Goal: Task Accomplishment & Management: Use online tool/utility

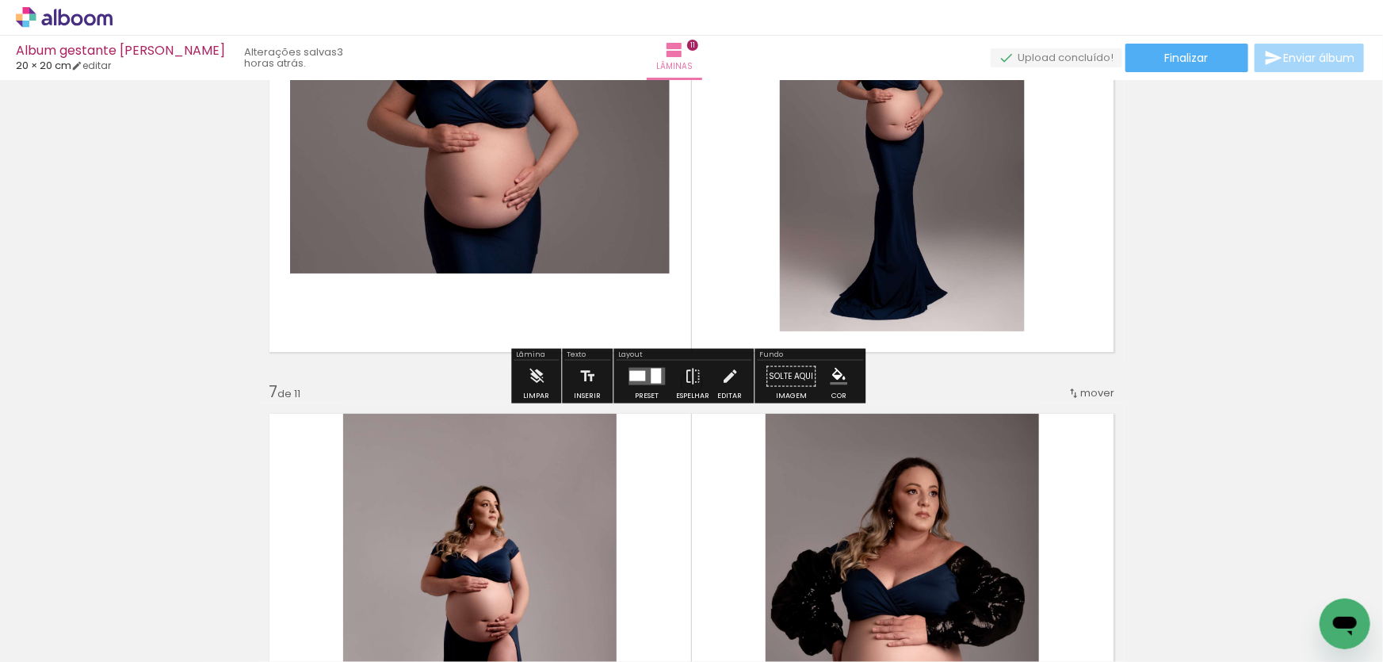
scroll to position [2738, 0]
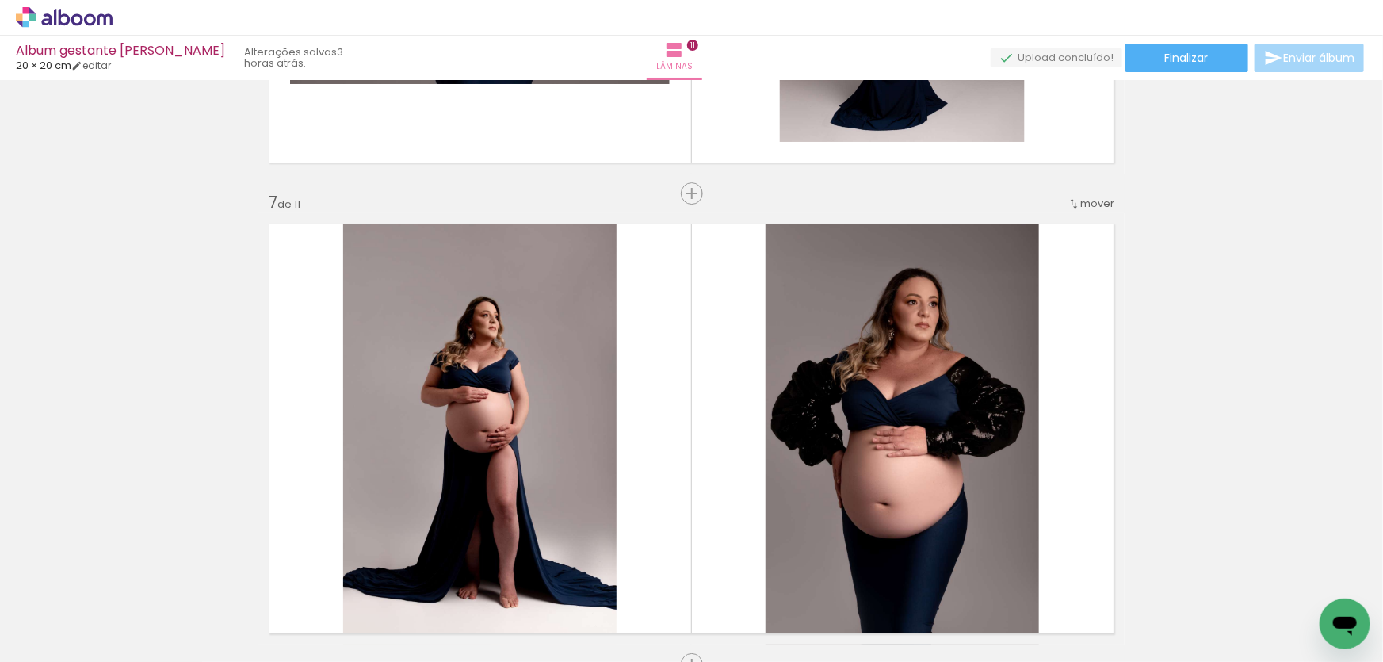
click at [15, 636] on iron-icon at bounding box center [22, 640] width 19 height 19
click at [0, 0] on input "file" at bounding box center [0, 0] width 0 height 0
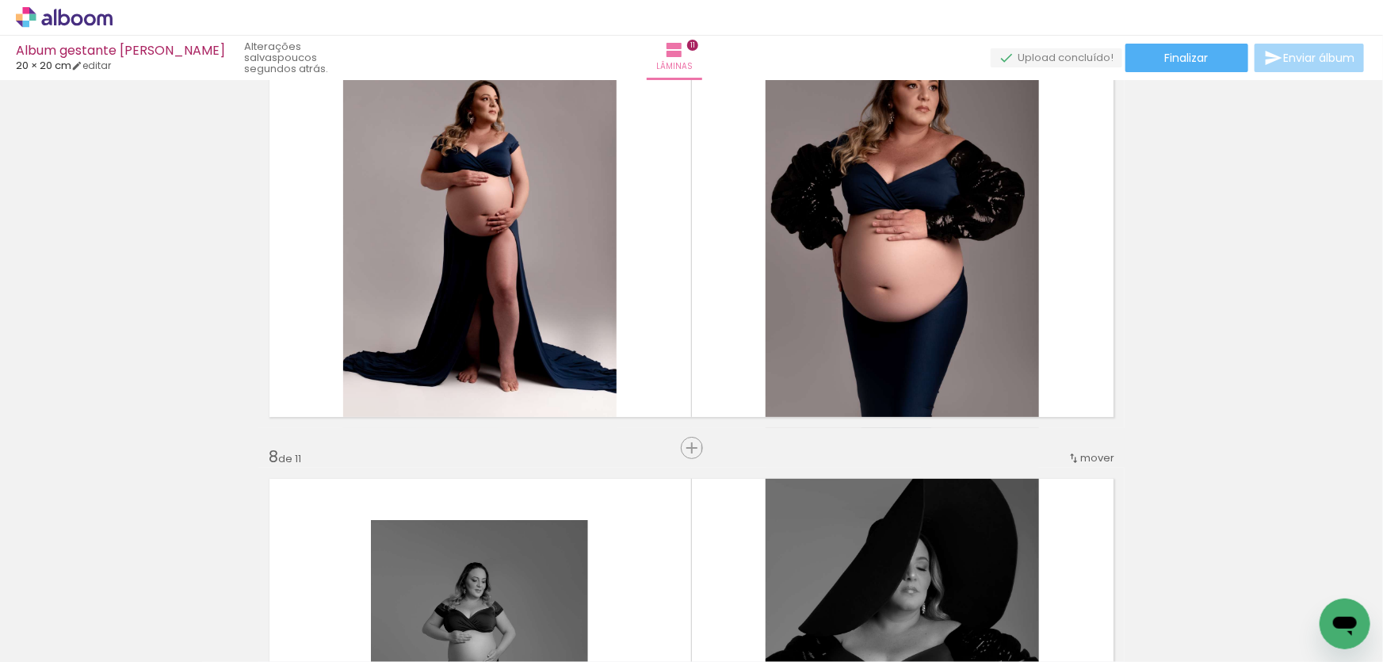
scroll to position [2882, 0]
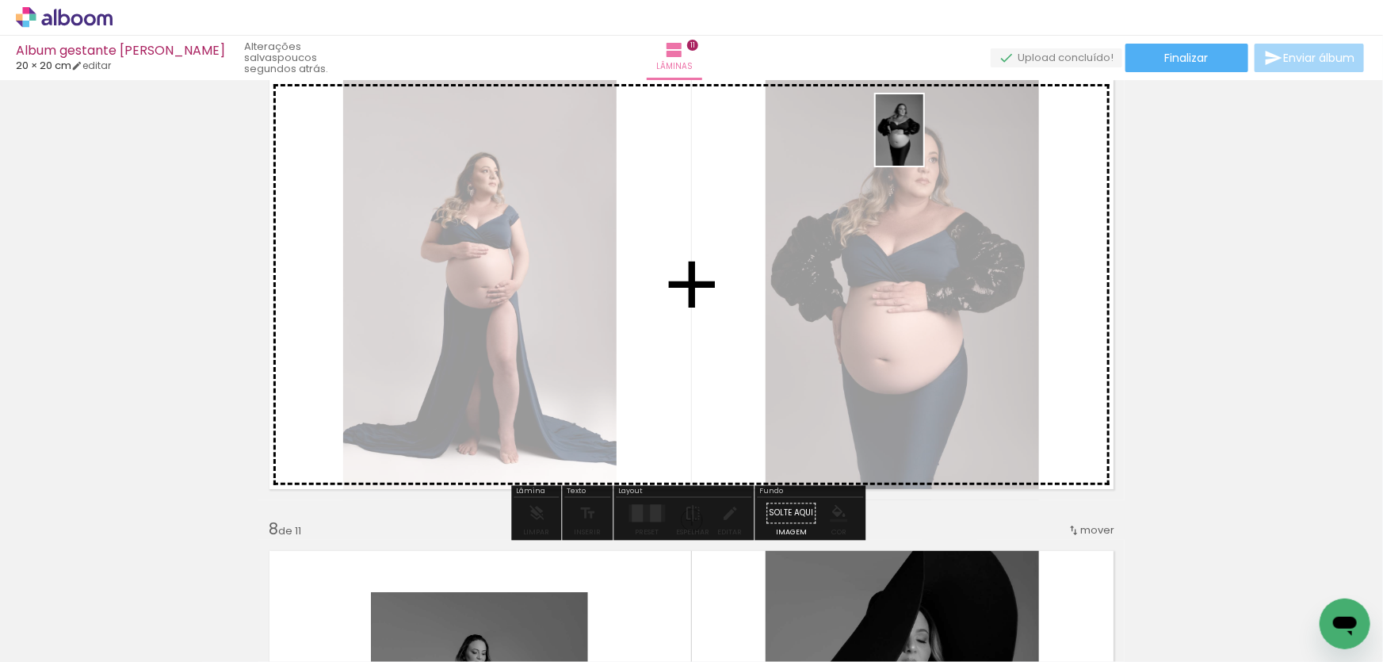
drag, startPoint x: 1309, startPoint y: 609, endPoint x: 922, endPoint y: 158, distance: 594.6
click at [922, 158] on quentale-workspace at bounding box center [691, 331] width 1383 height 662
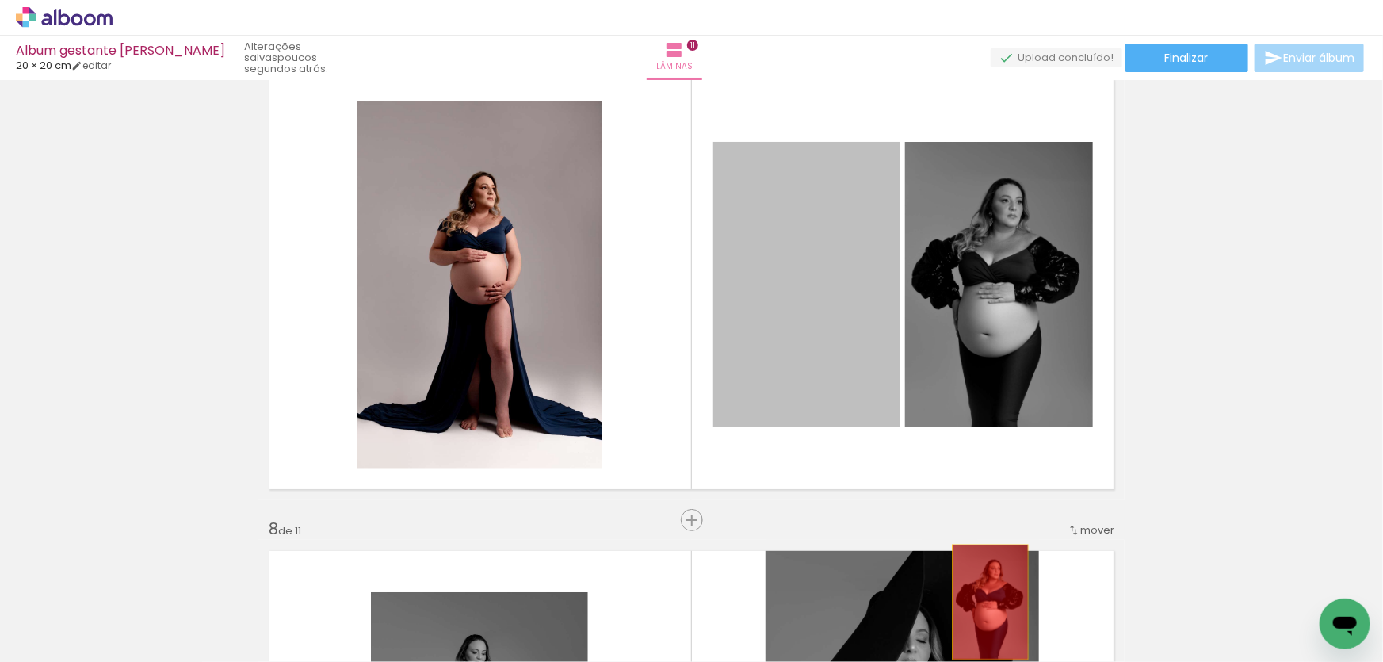
drag, startPoint x: 842, startPoint y: 259, endPoint x: 985, endPoint y: 602, distance: 371.2
click at [985, 602] on quentale-workspace at bounding box center [691, 331] width 1383 height 662
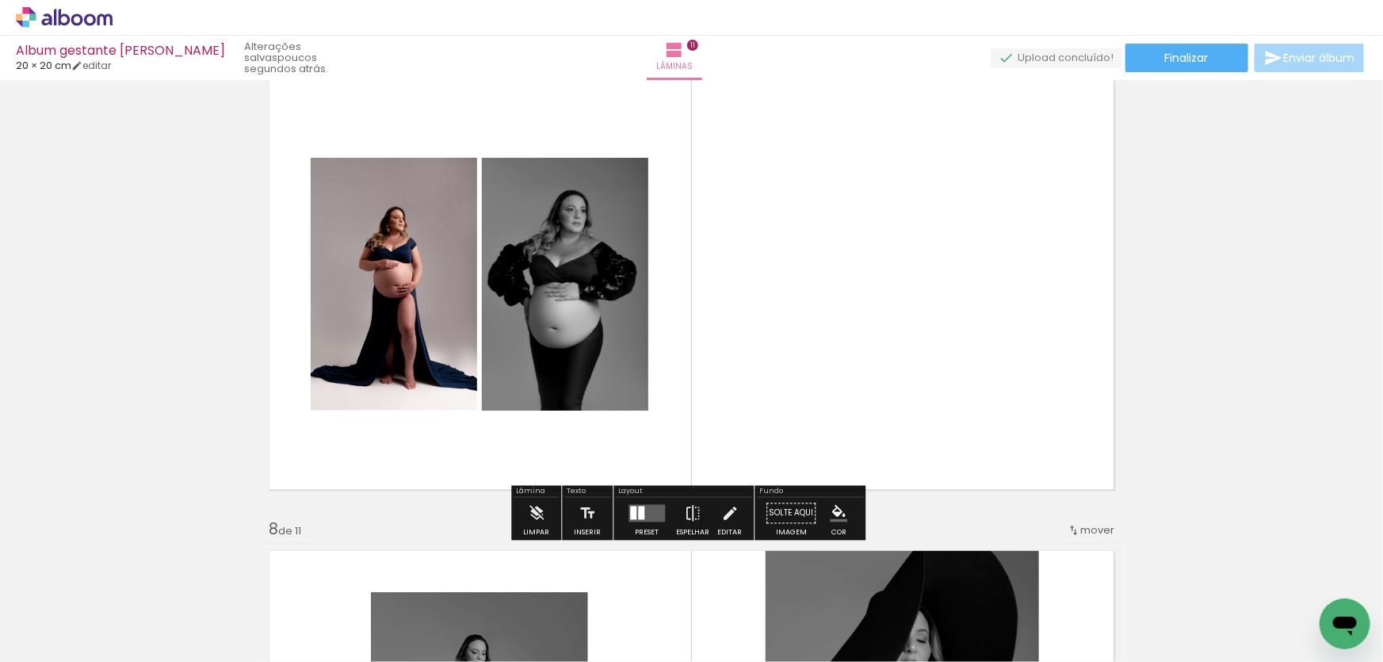
click at [32, 641] on iron-icon at bounding box center [22, 640] width 19 height 19
click at [0, 0] on input "file" at bounding box center [0, 0] width 0 height 0
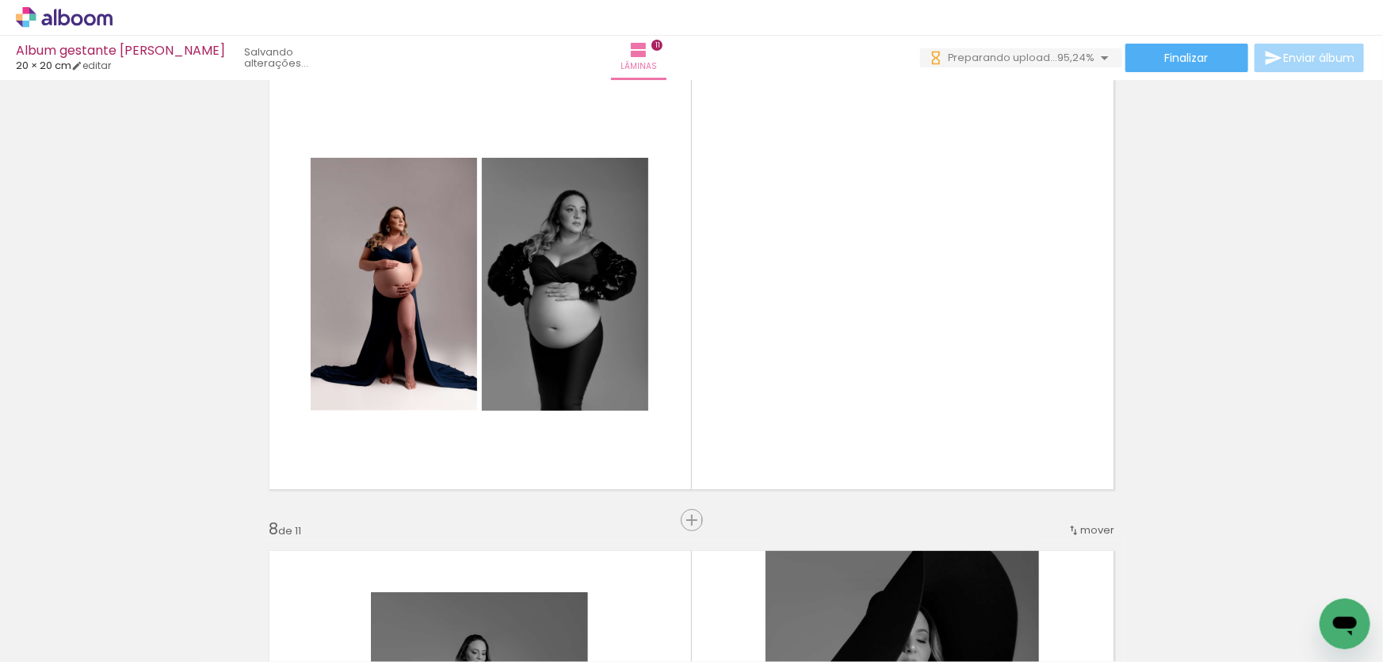
scroll to position [0, 704]
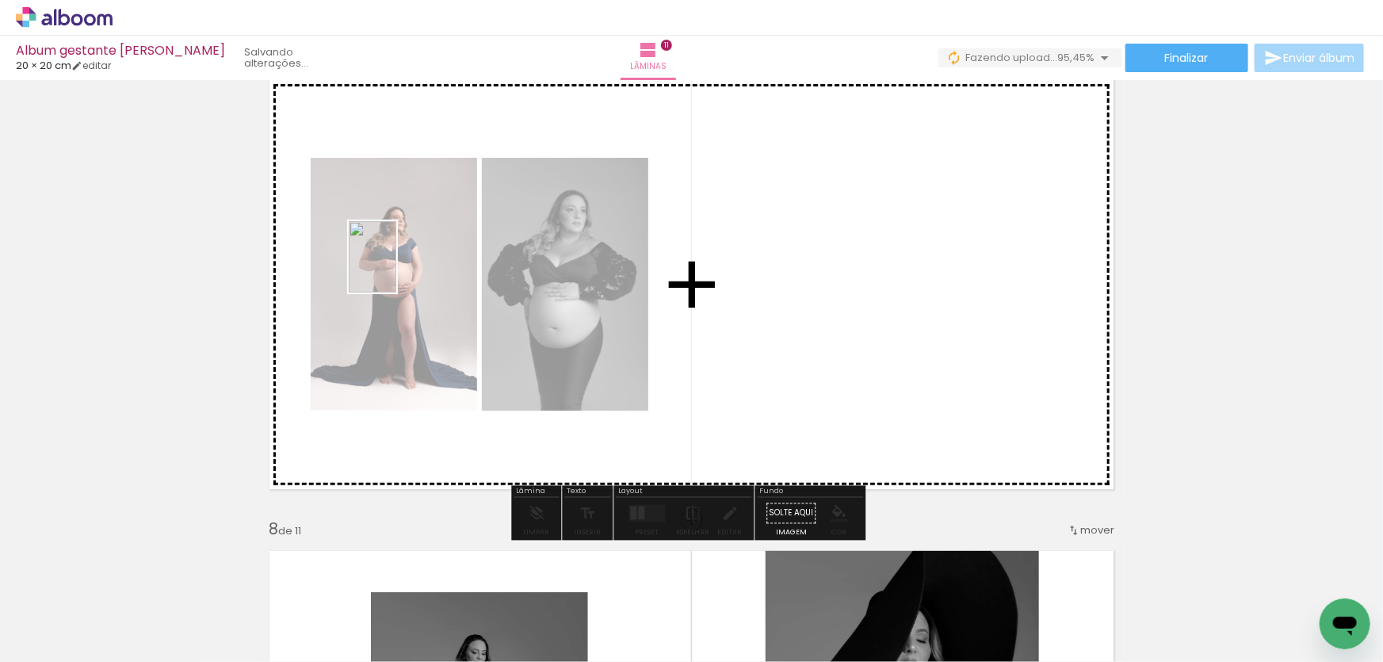
drag, startPoint x: 1311, startPoint y: 594, endPoint x: 396, endPoint y: 269, distance: 970.9
click at [396, 269] on quentale-workspace at bounding box center [691, 331] width 1383 height 662
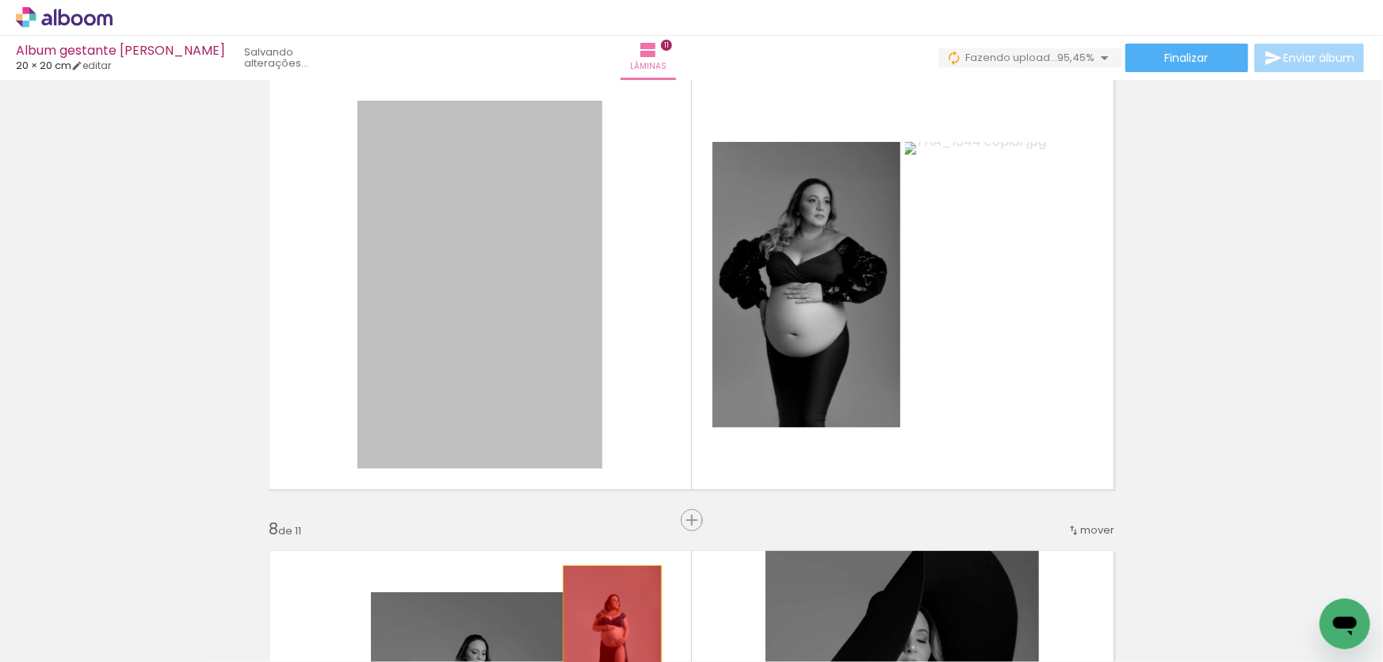
drag, startPoint x: 427, startPoint y: 301, endPoint x: 607, endPoint y: 639, distance: 382.6
click at [607, 639] on quentale-workspace at bounding box center [691, 331] width 1383 height 662
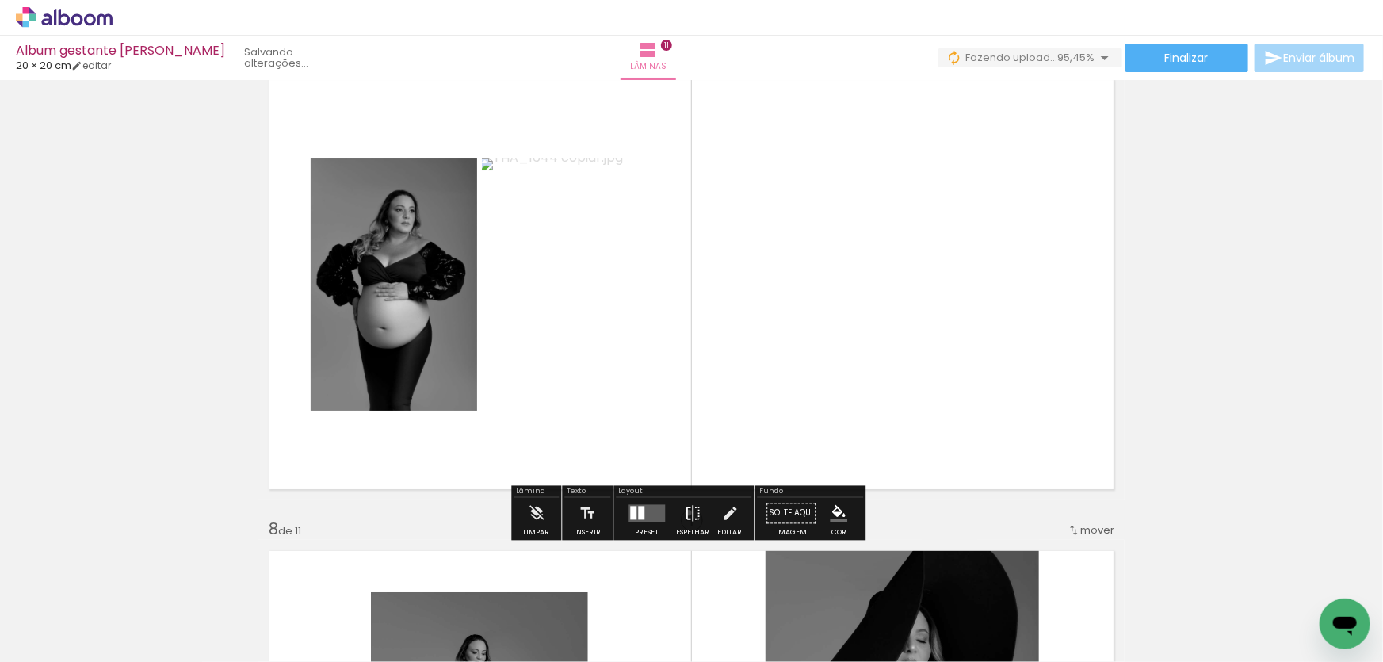
click at [685, 512] on iron-icon at bounding box center [692, 513] width 17 height 32
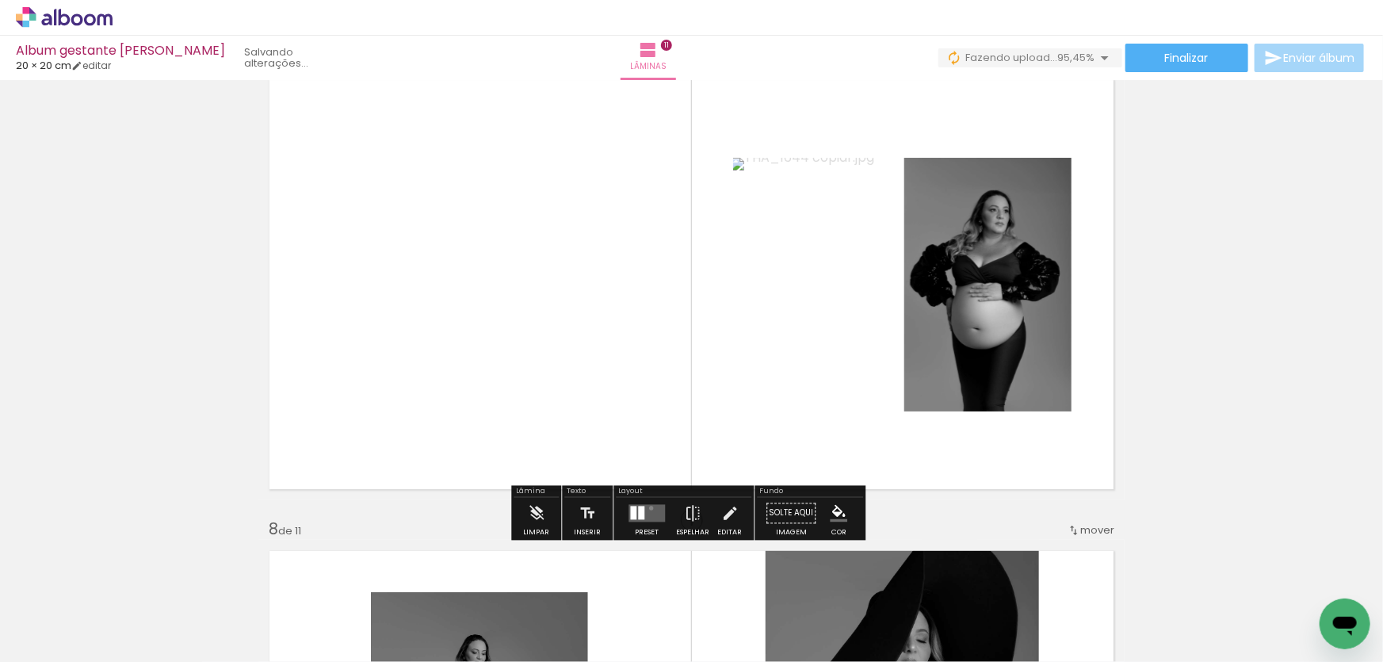
click at [648, 507] on quentale-layouter at bounding box center [647, 512] width 36 height 17
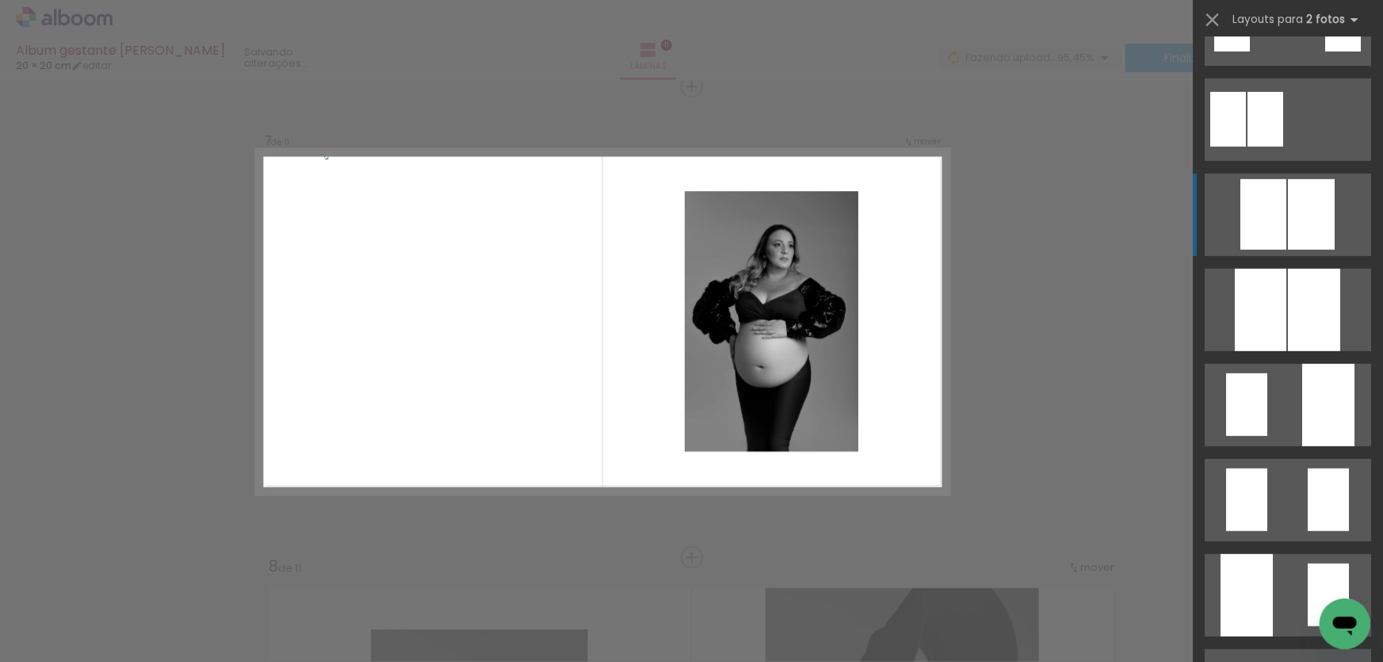
scroll to position [360, 0]
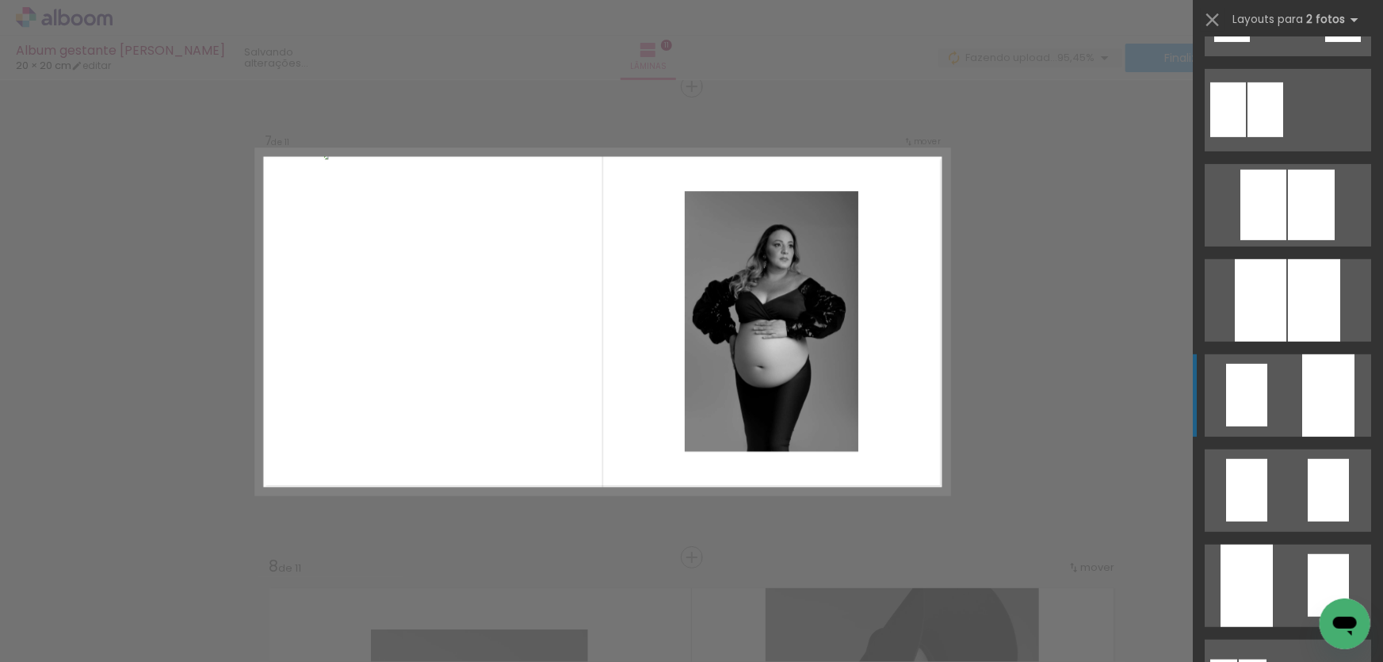
click at [1278, 380] on quentale-layouter at bounding box center [1288, 395] width 166 height 82
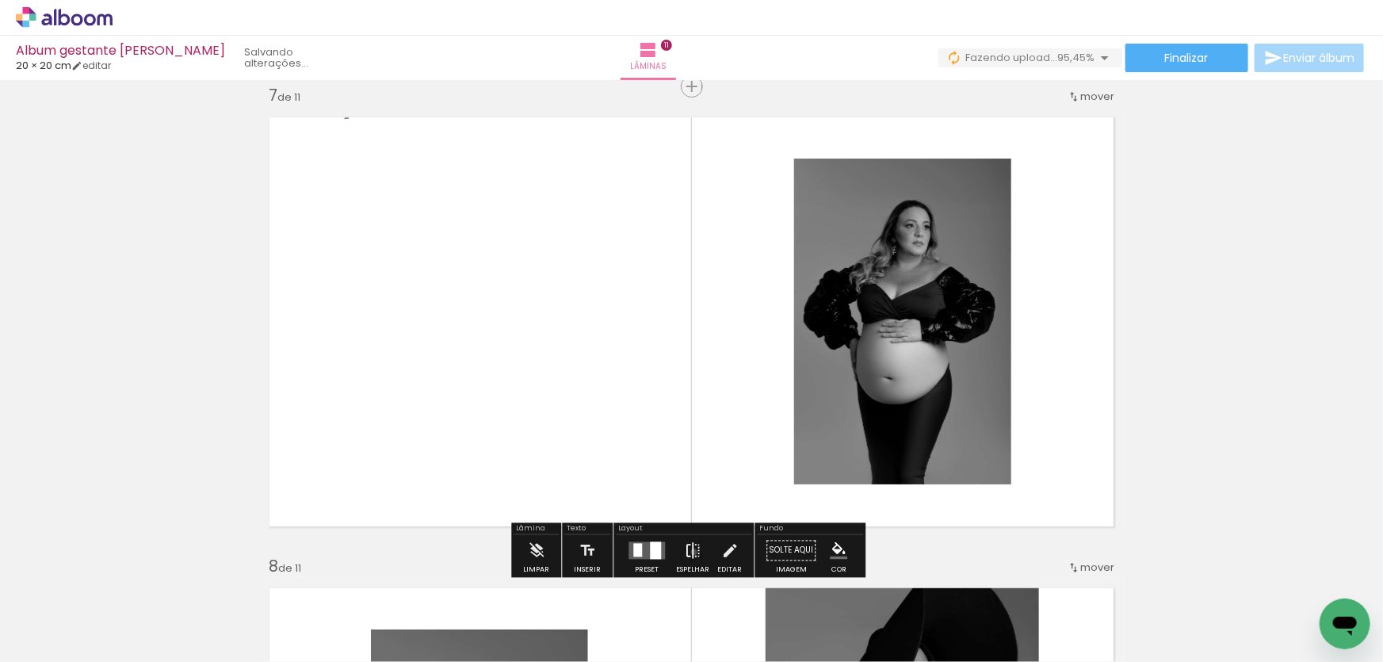
click at [690, 552] on iron-icon at bounding box center [692, 550] width 17 height 32
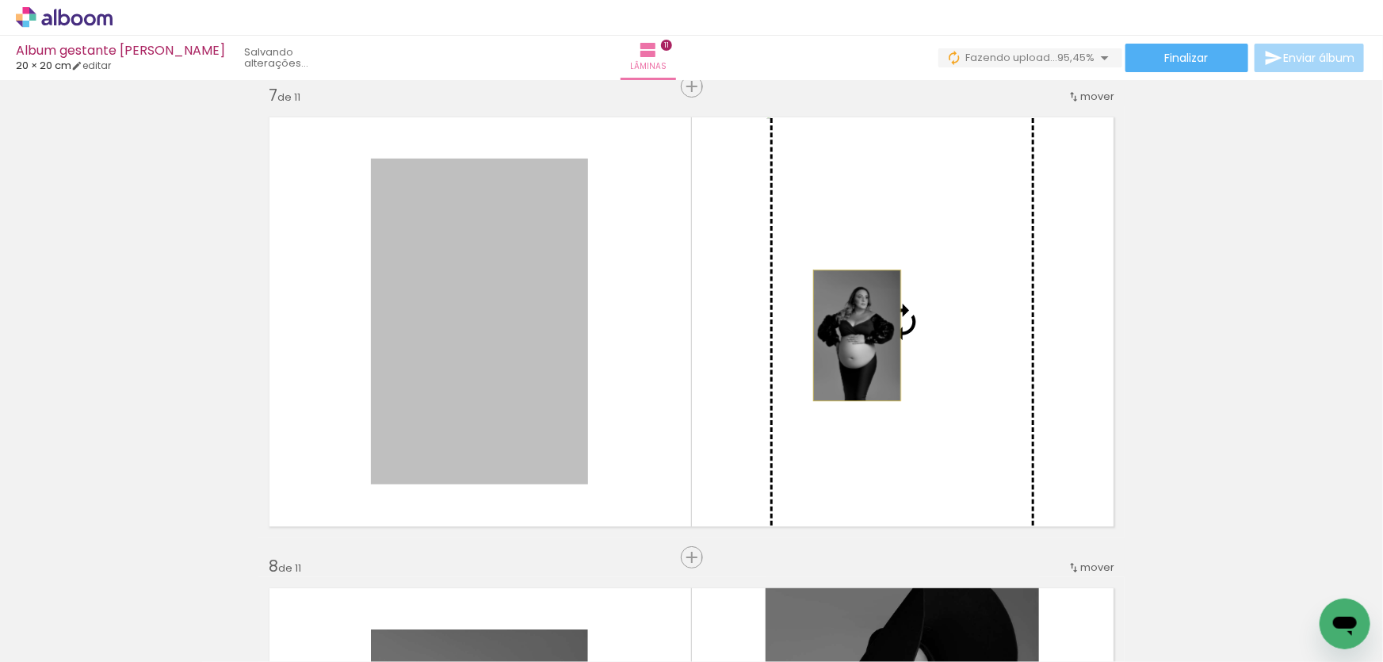
drag, startPoint x: 487, startPoint y: 380, endPoint x: 852, endPoint y: 335, distance: 368.1
click at [0, 0] on slot at bounding box center [0, 0] width 0 height 0
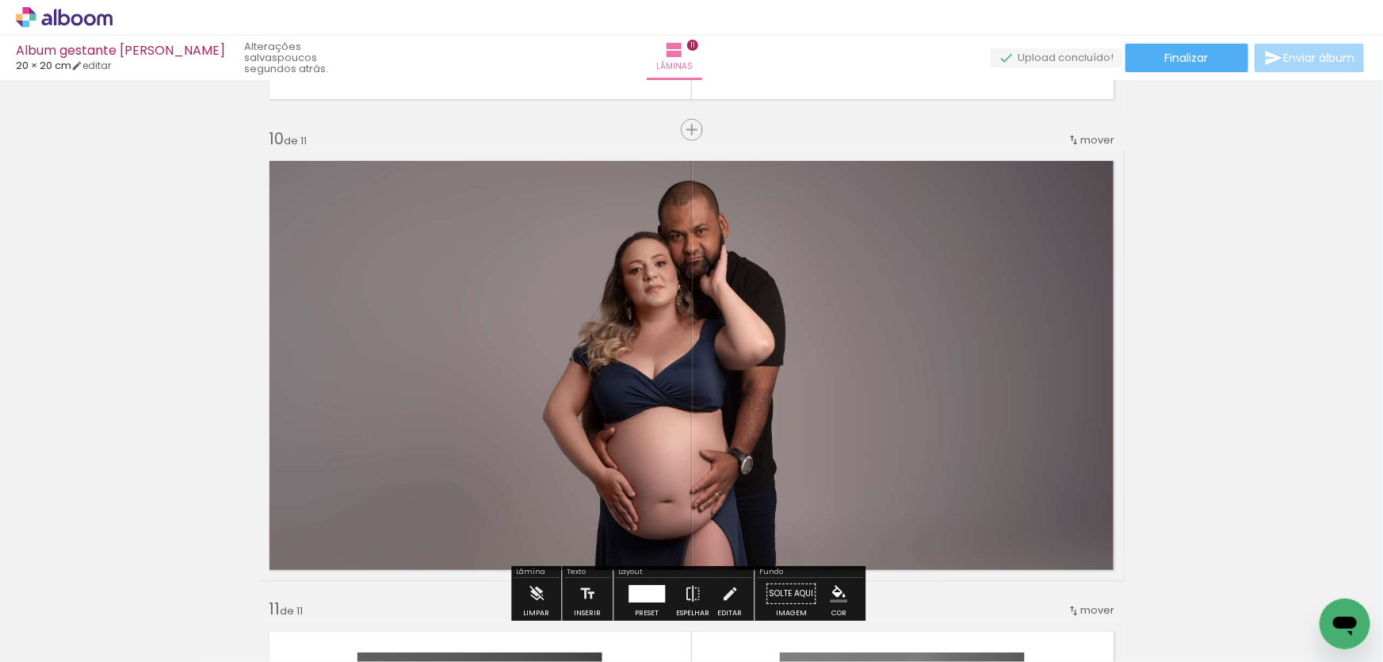
scroll to position [4573, 0]
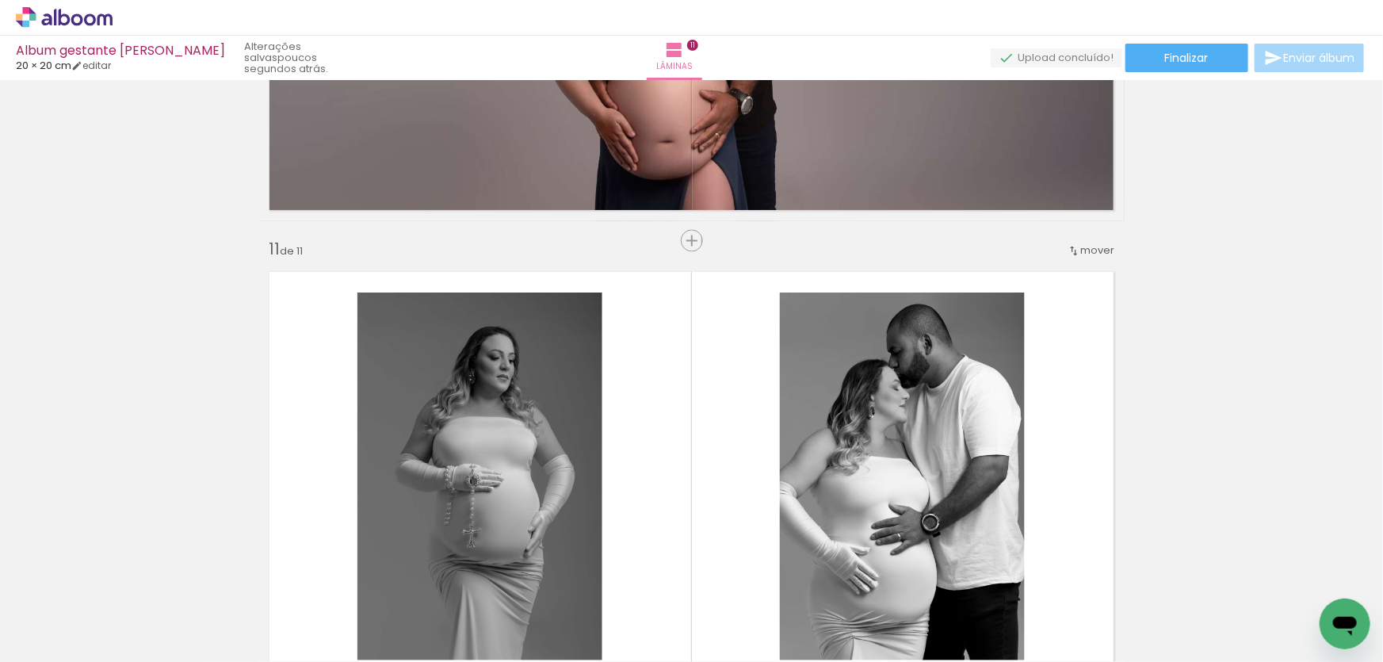
click at [1094, 241] on div "mover" at bounding box center [1091, 251] width 47 height 26
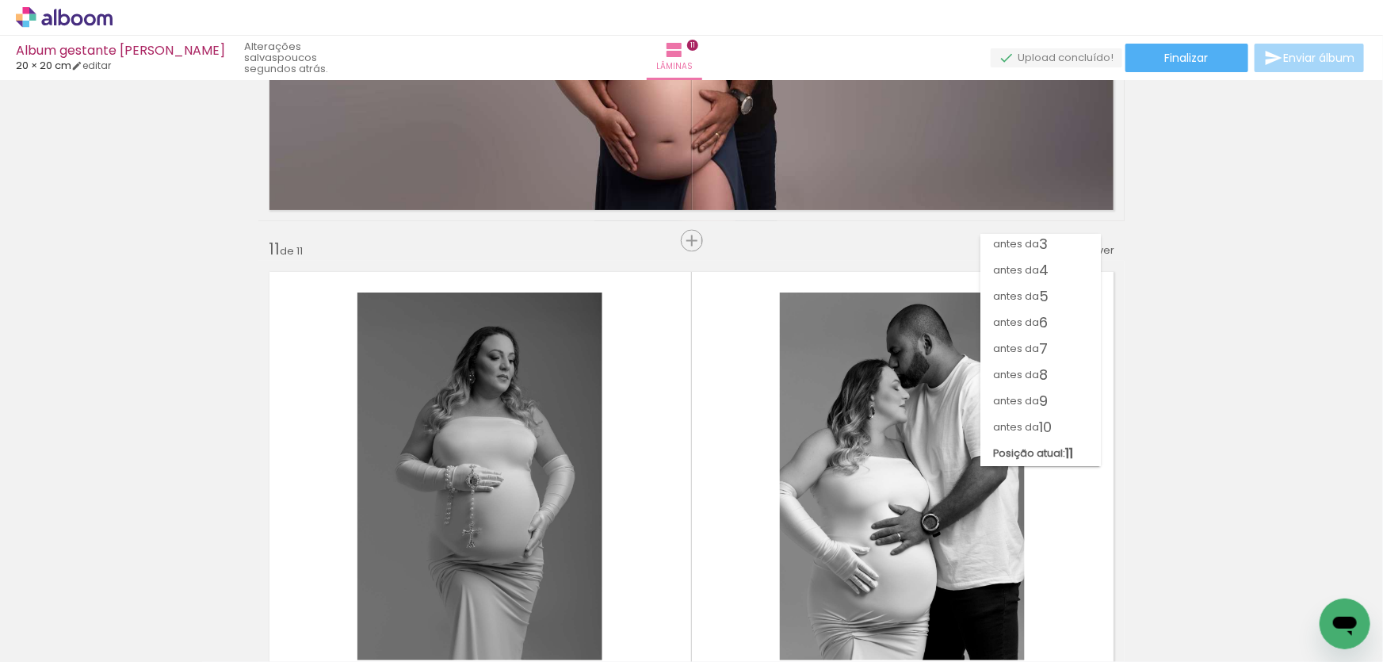
scroll to position [55, 0]
click at [1033, 310] on span "antes da" at bounding box center [1016, 323] width 46 height 26
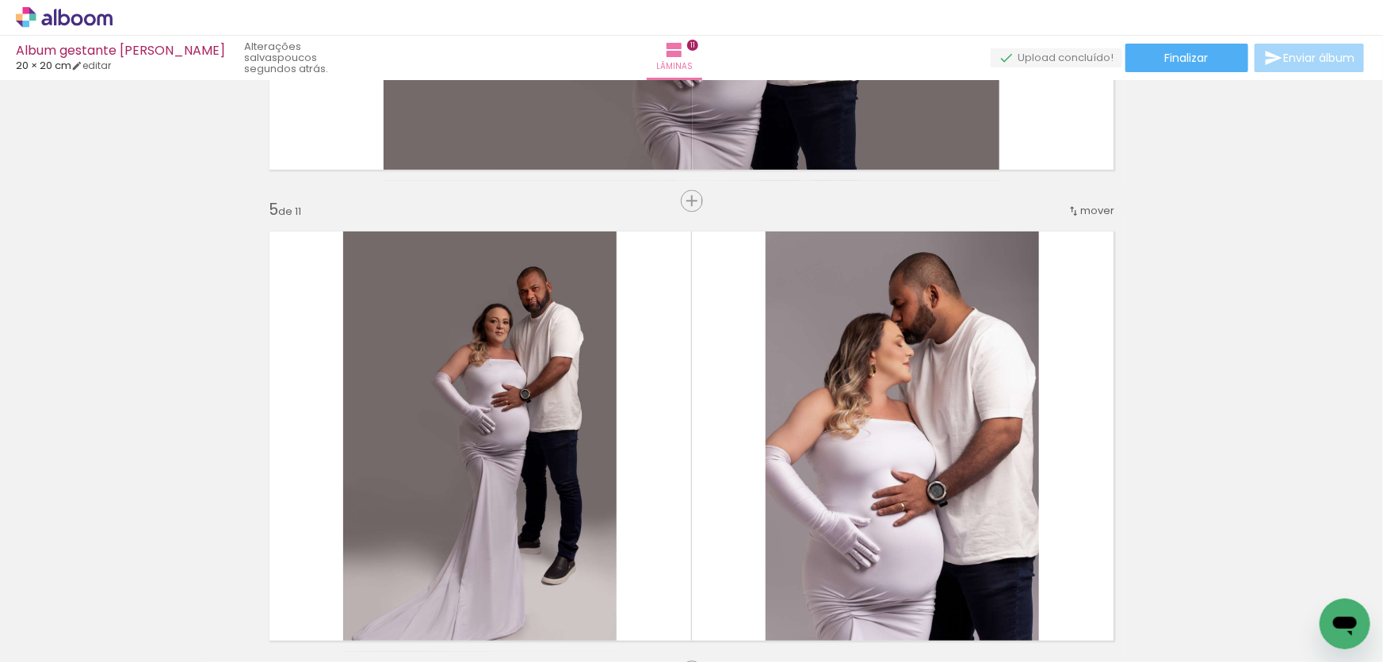
scroll to position [2013, 0]
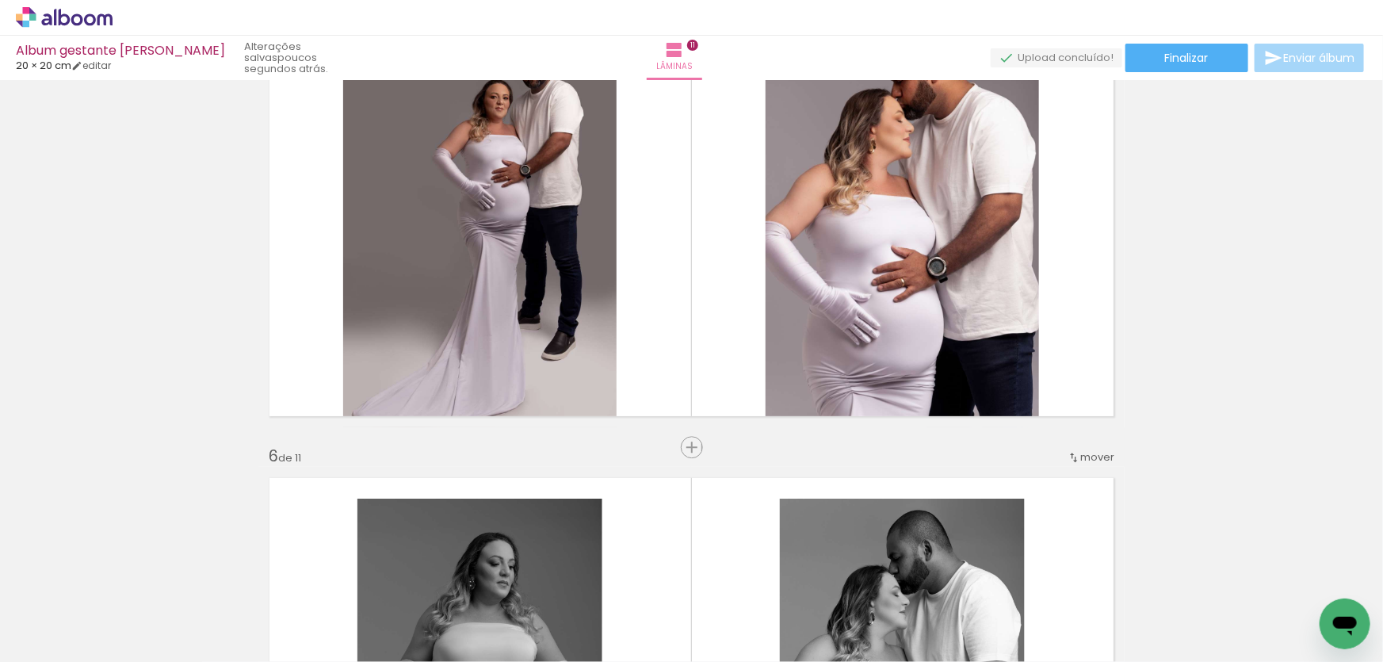
click at [1071, 453] on iron-icon at bounding box center [1074, 457] width 13 height 13
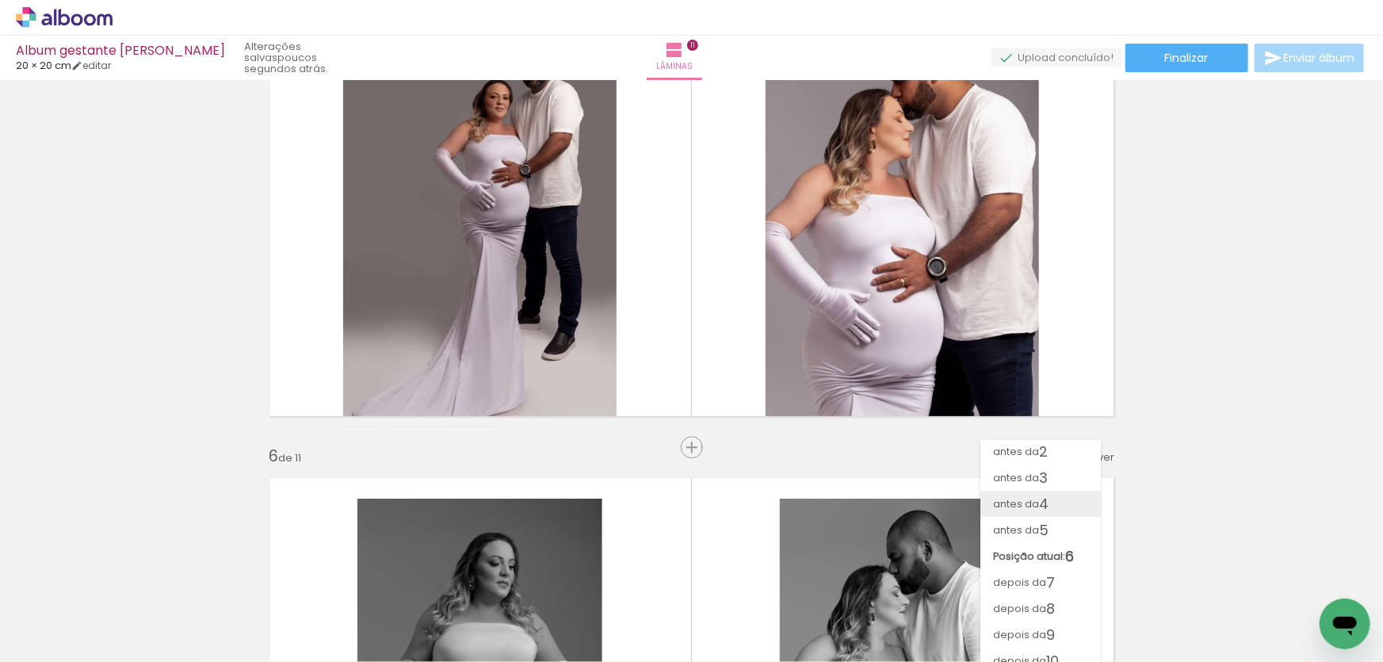
scroll to position [55, 0]
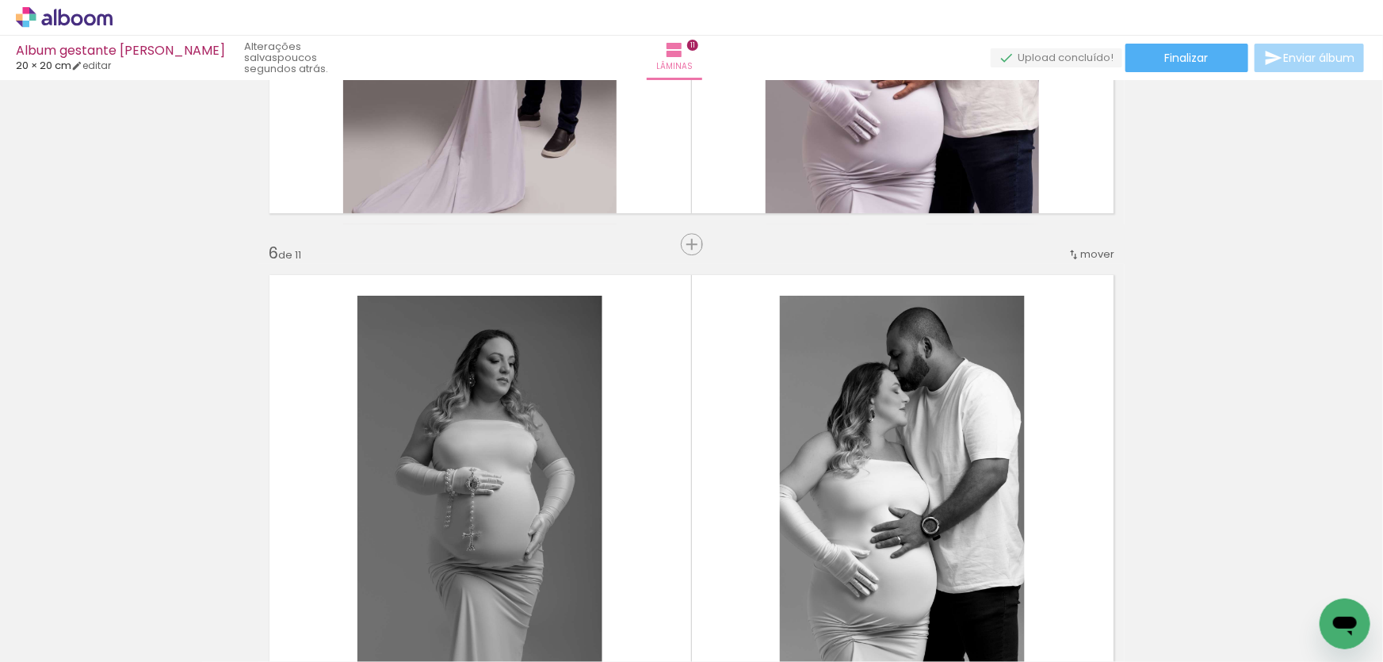
scroll to position [2230, 0]
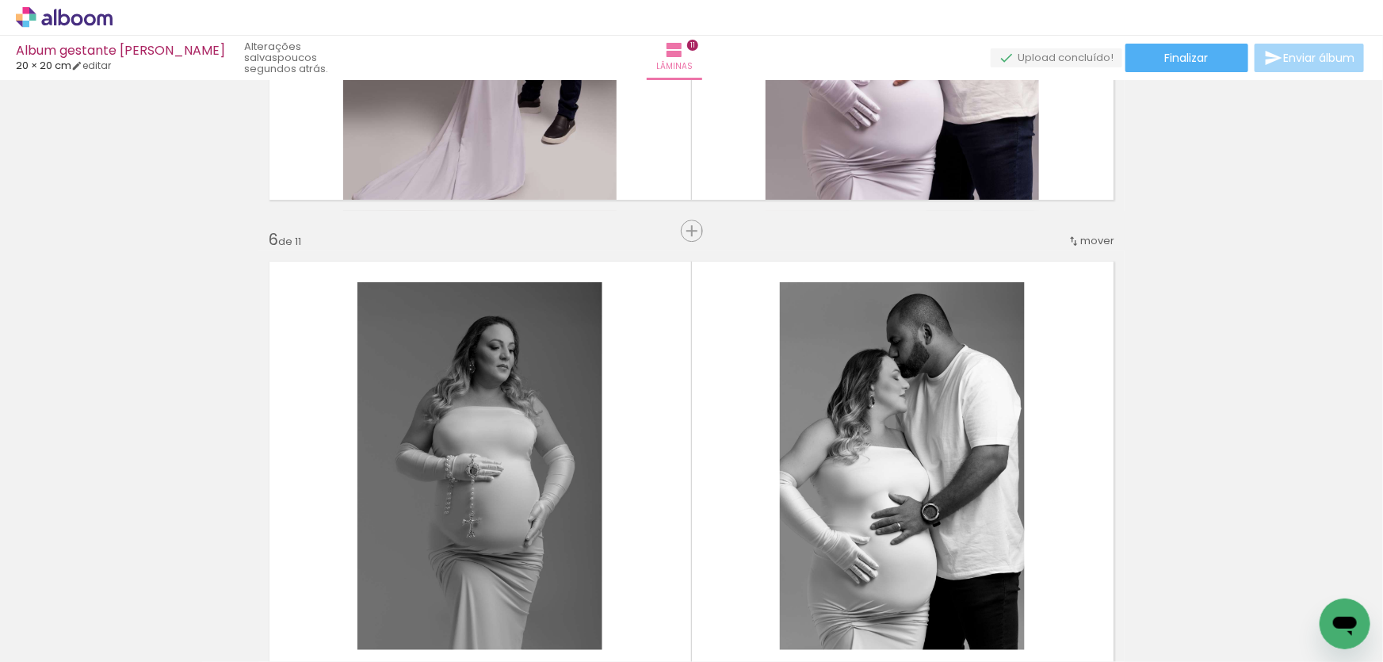
click at [1095, 233] on span "mover" at bounding box center [1097, 240] width 34 height 15
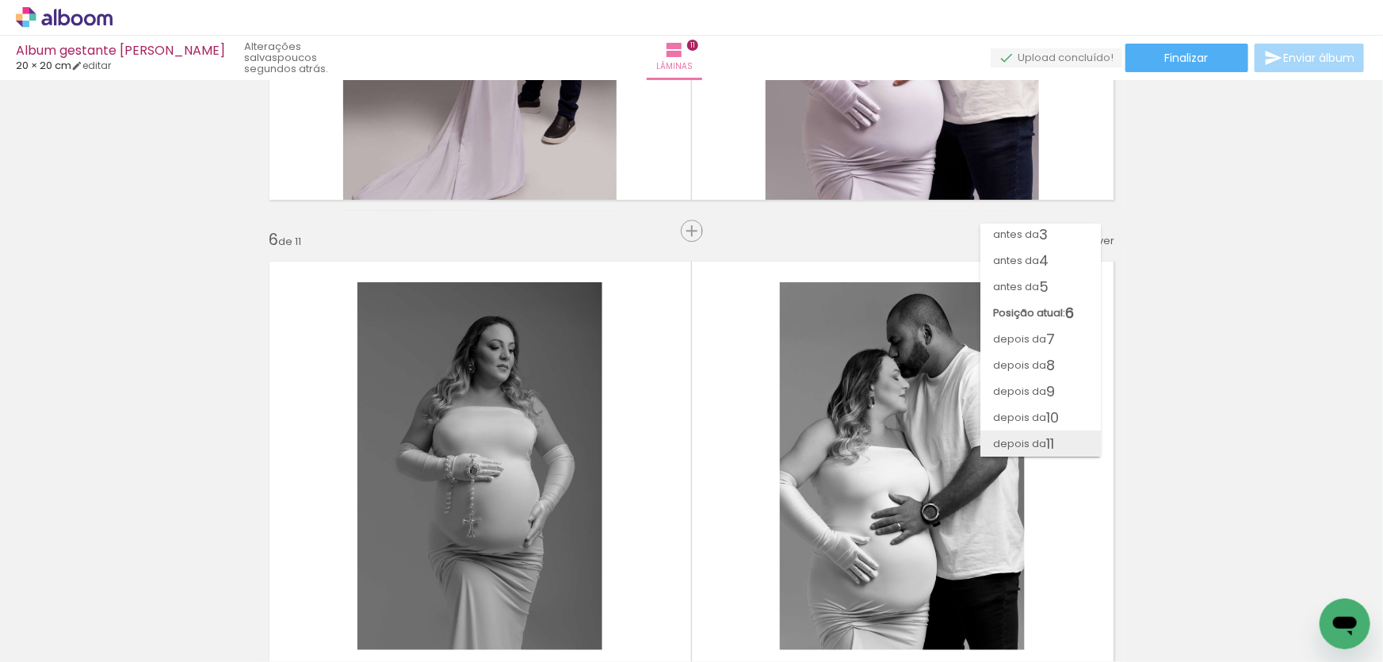
click at [1049, 439] on span "11" at bounding box center [1050, 443] width 8 height 26
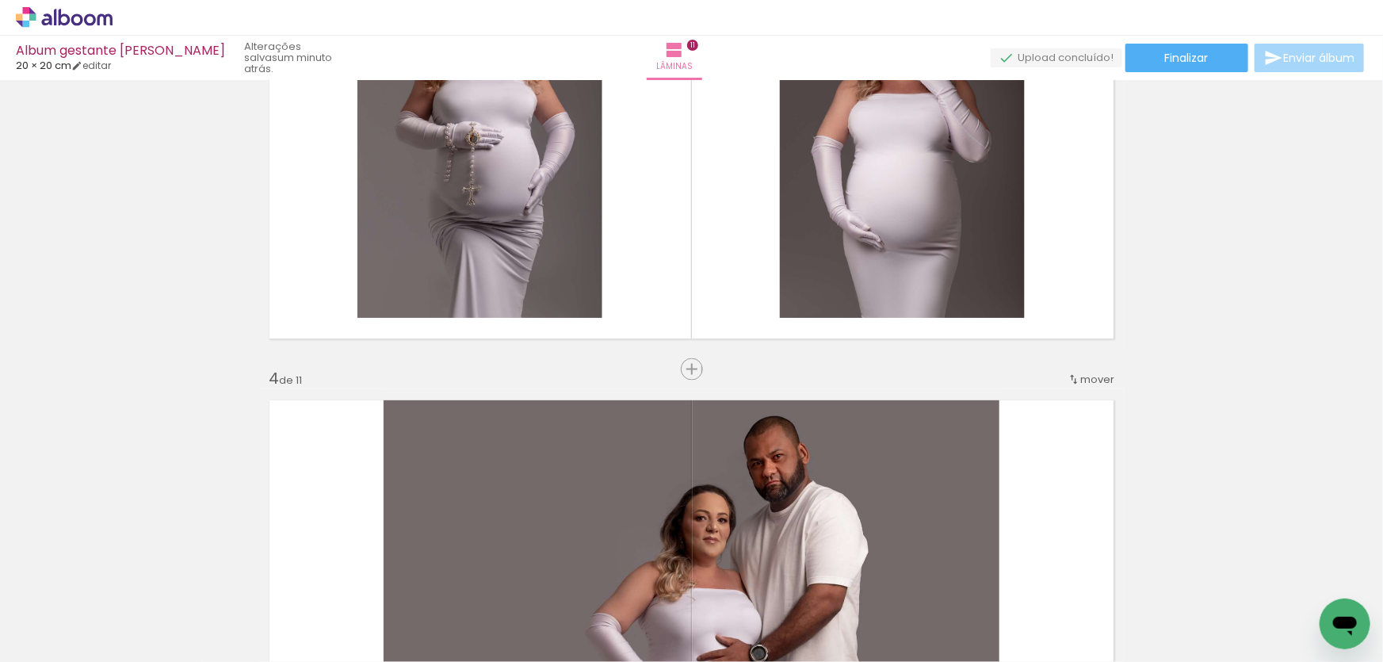
scroll to position [1125, 0]
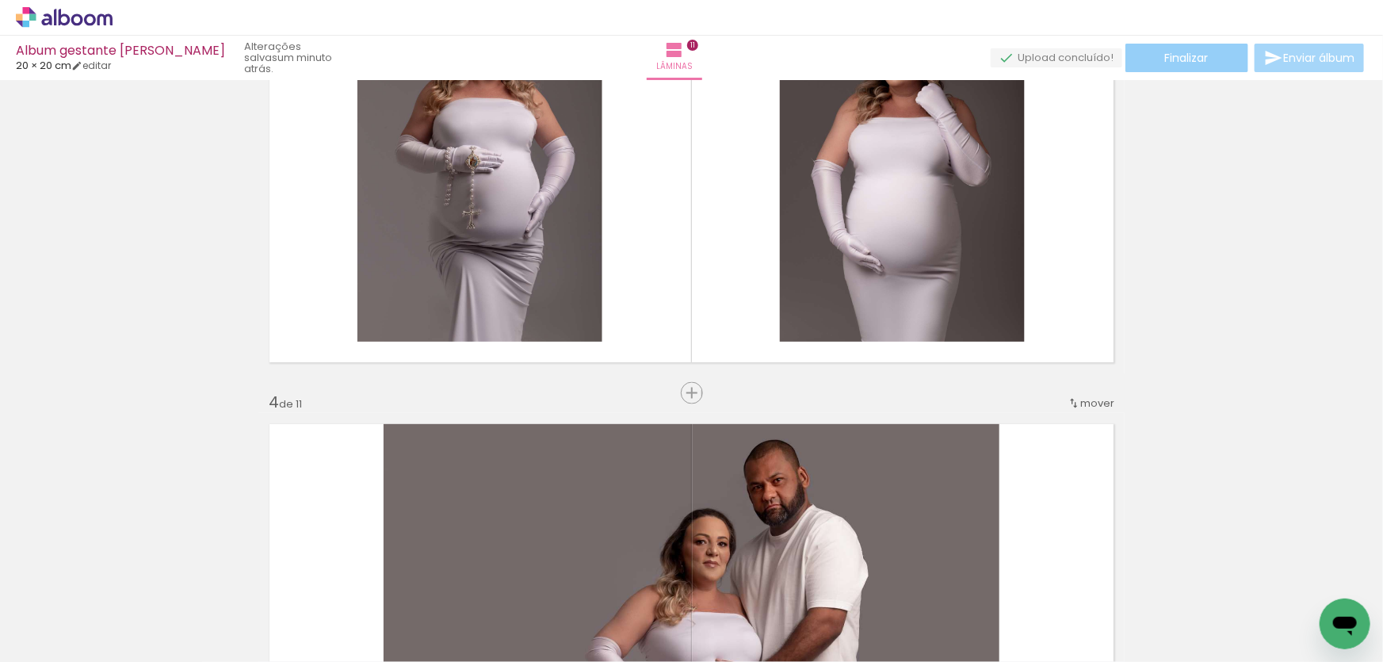
click at [1174, 56] on span "Finalizar" at bounding box center [1187, 57] width 44 height 11
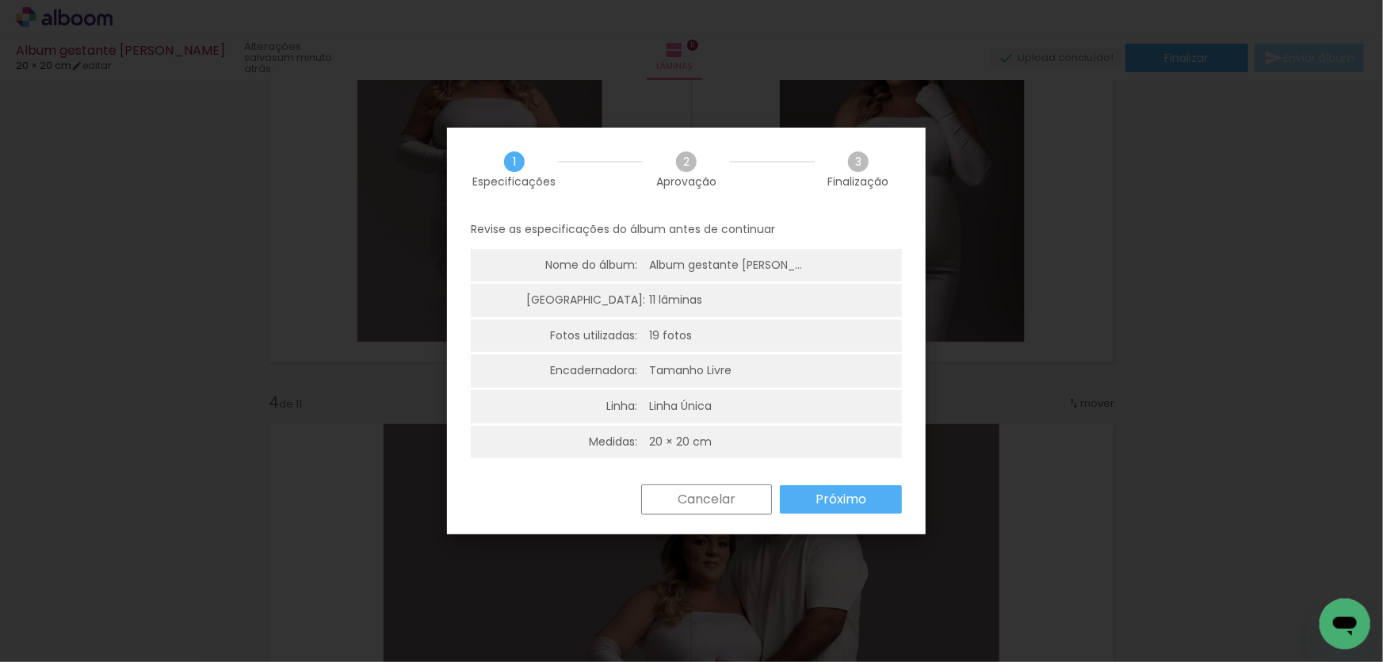
click at [0, 0] on slot "Próximo" at bounding box center [0, 0] width 0 height 0
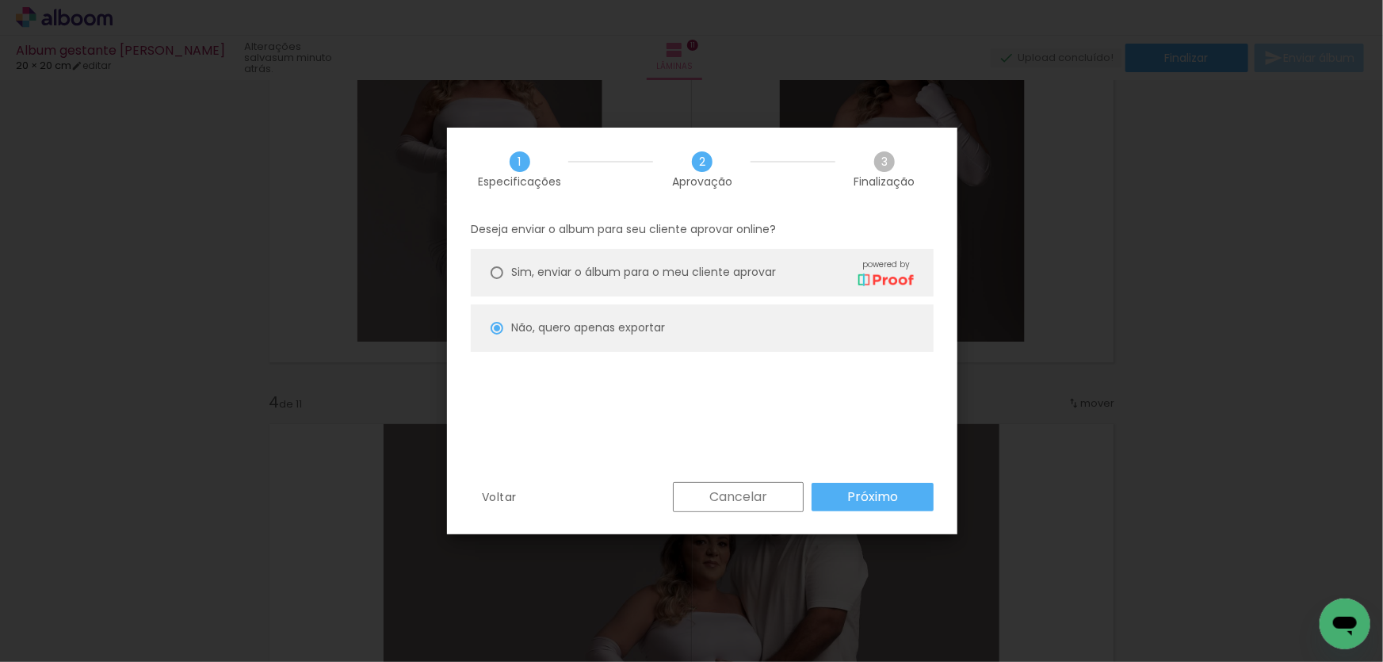
click at [0, 0] on slot "Próximo" at bounding box center [0, 0] width 0 height 0
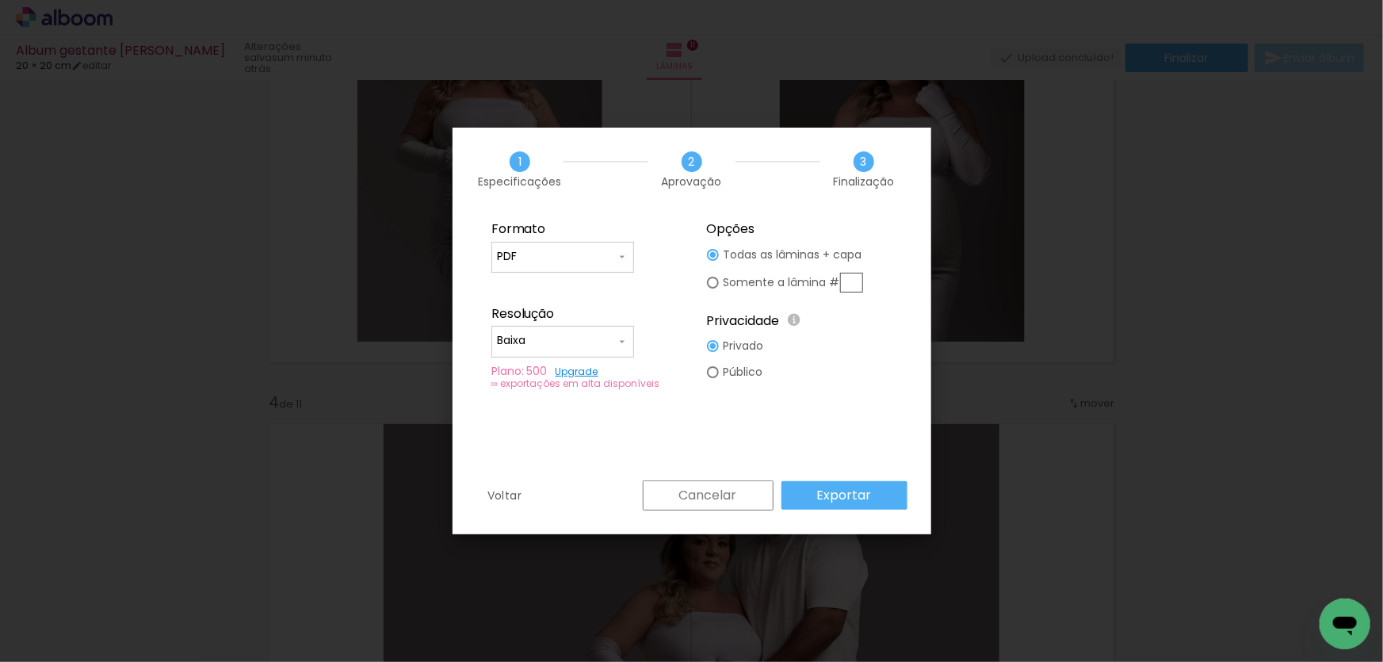
type input "Baixa"
click at [0, 0] on slot "Exportar" at bounding box center [0, 0] width 0 height 0
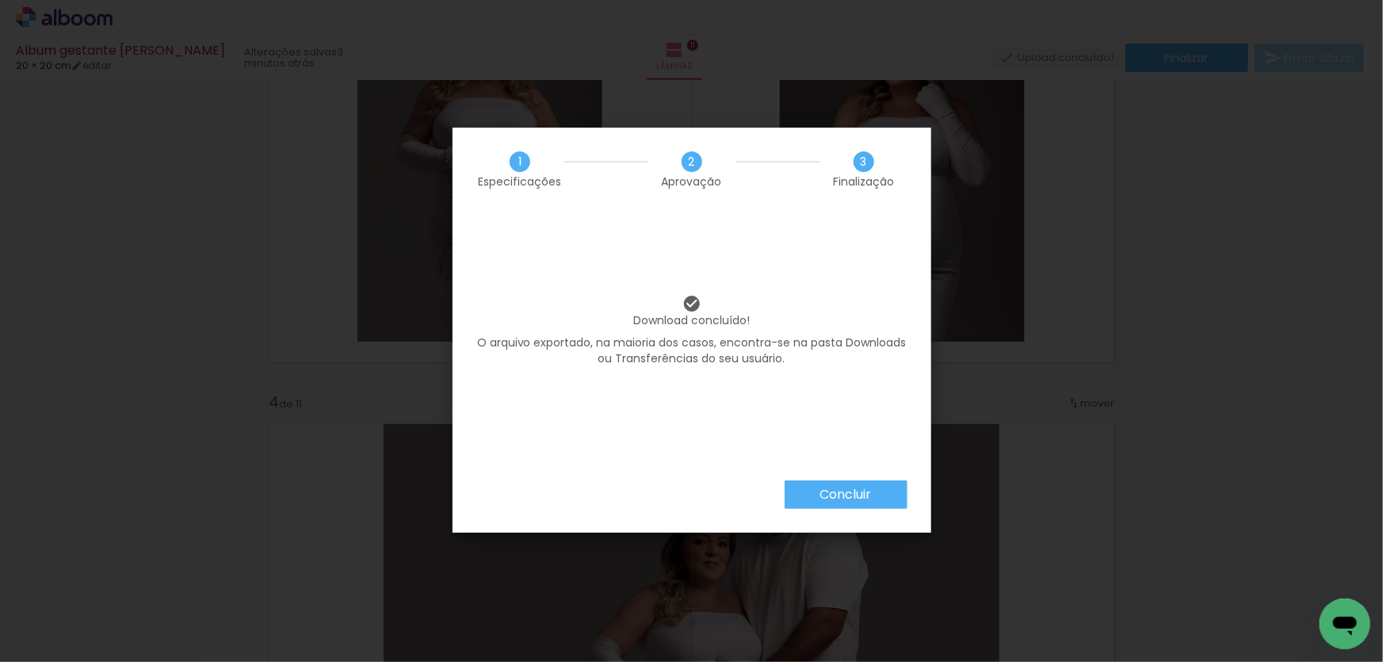
click at [0, 0] on slot "Concluir" at bounding box center [0, 0] width 0 height 0
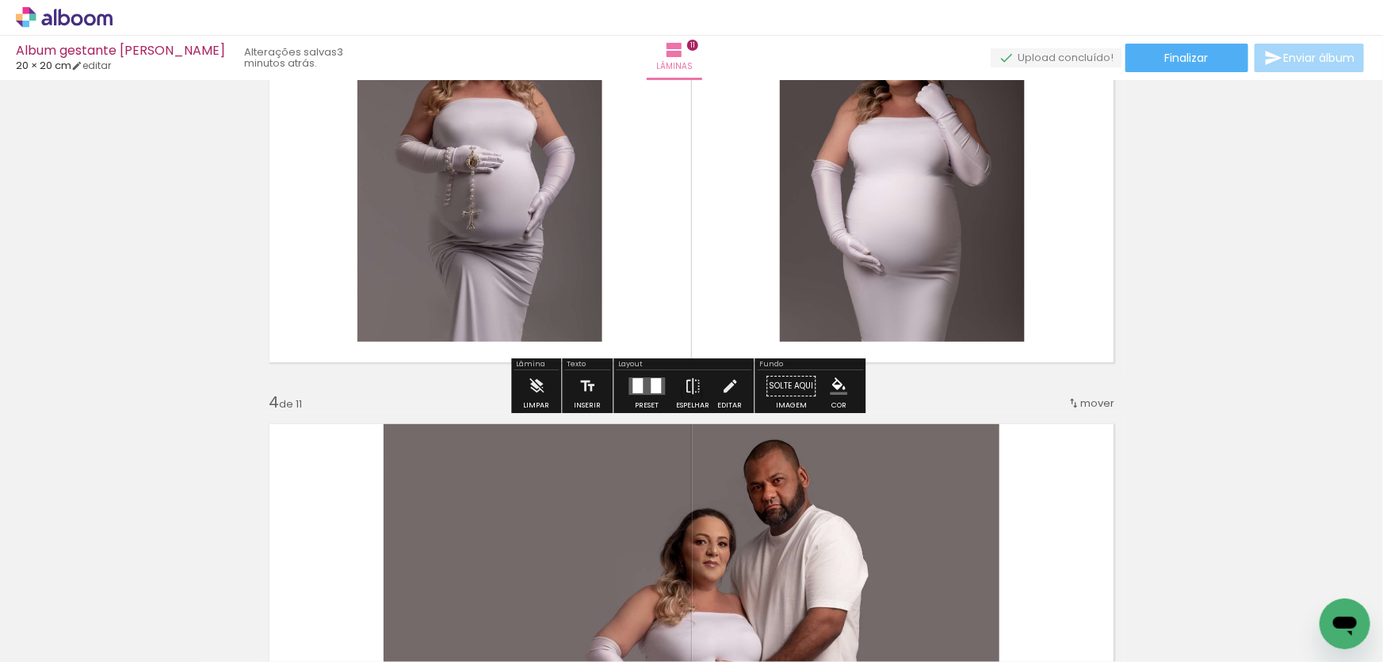
click at [72, 17] on icon at bounding box center [77, 19] width 12 height 12
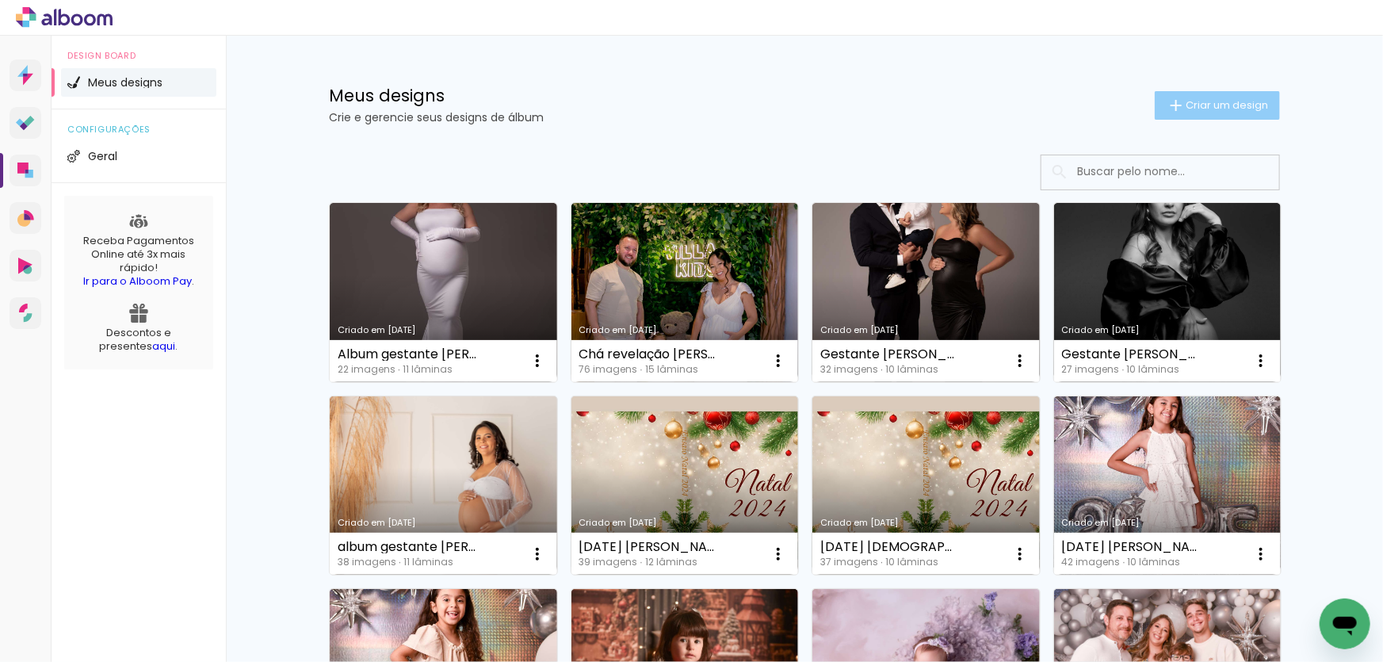
click at [1211, 100] on span "Criar um design" at bounding box center [1227, 105] width 82 height 10
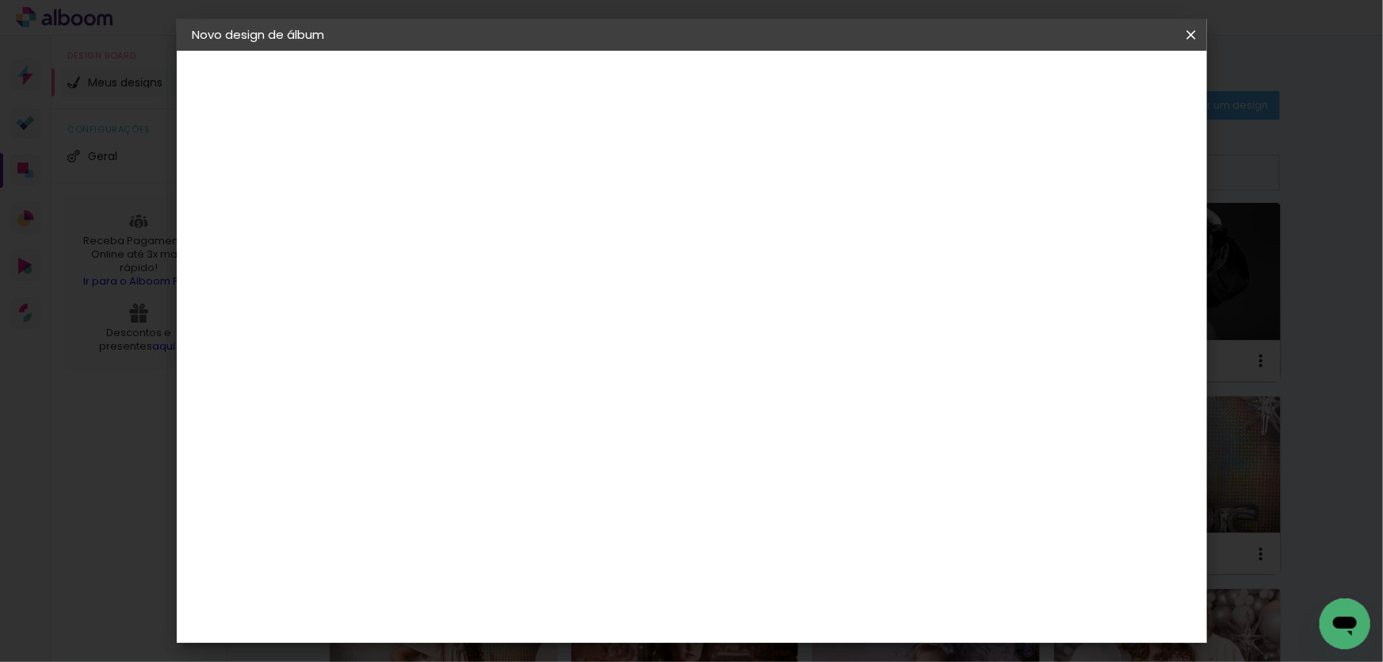
click at [452, 216] on input at bounding box center [452, 213] width 0 height 25
type input "Newborn Nalu - filha [PERSON_NAME]"
type paper-input "Newborn Nalu - filha [PERSON_NAME]"
paste input "Calfa Vilhena"
type input "Newborn Nalu - filha [PERSON_NAME]"
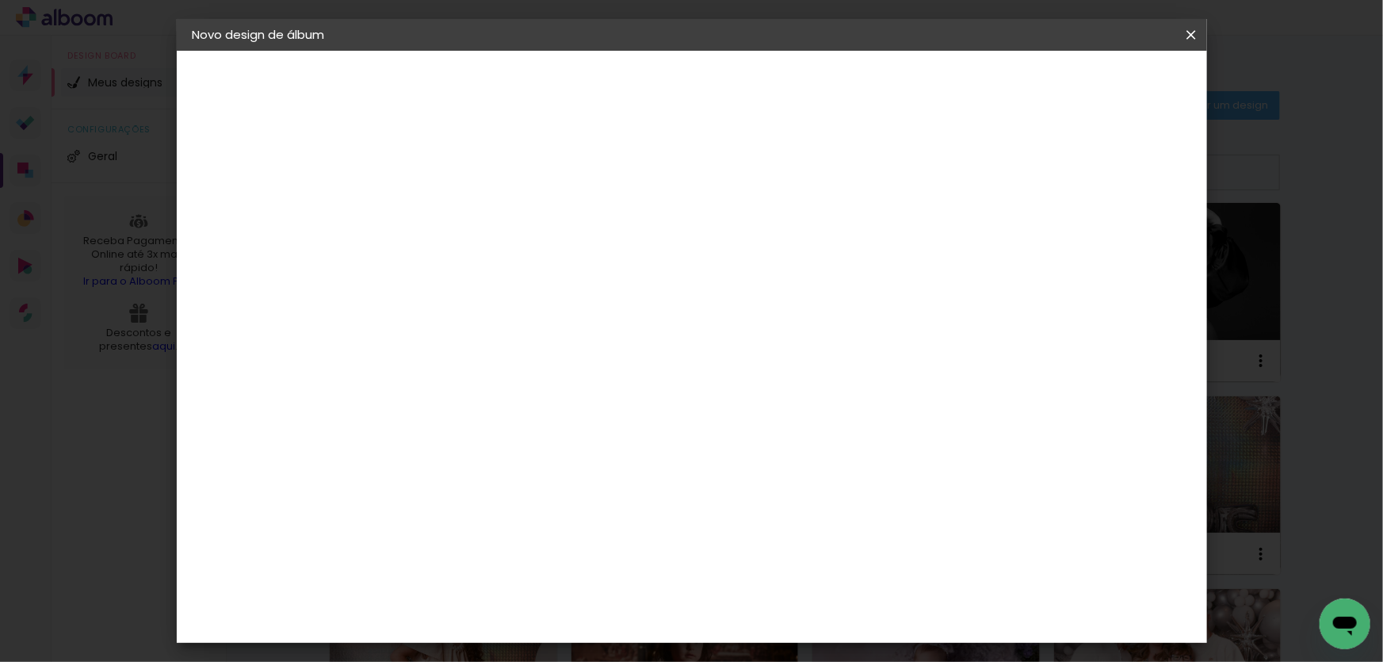
scroll to position [0, 29]
click at [0, 0] on slot "Avançar" at bounding box center [0, 0] width 0 height 0
click at [0, 0] on slot "Tamanho Livre" at bounding box center [0, 0] width 0 height 0
click at [0, 0] on slot "Avançar" at bounding box center [0, 0] width 0 height 0
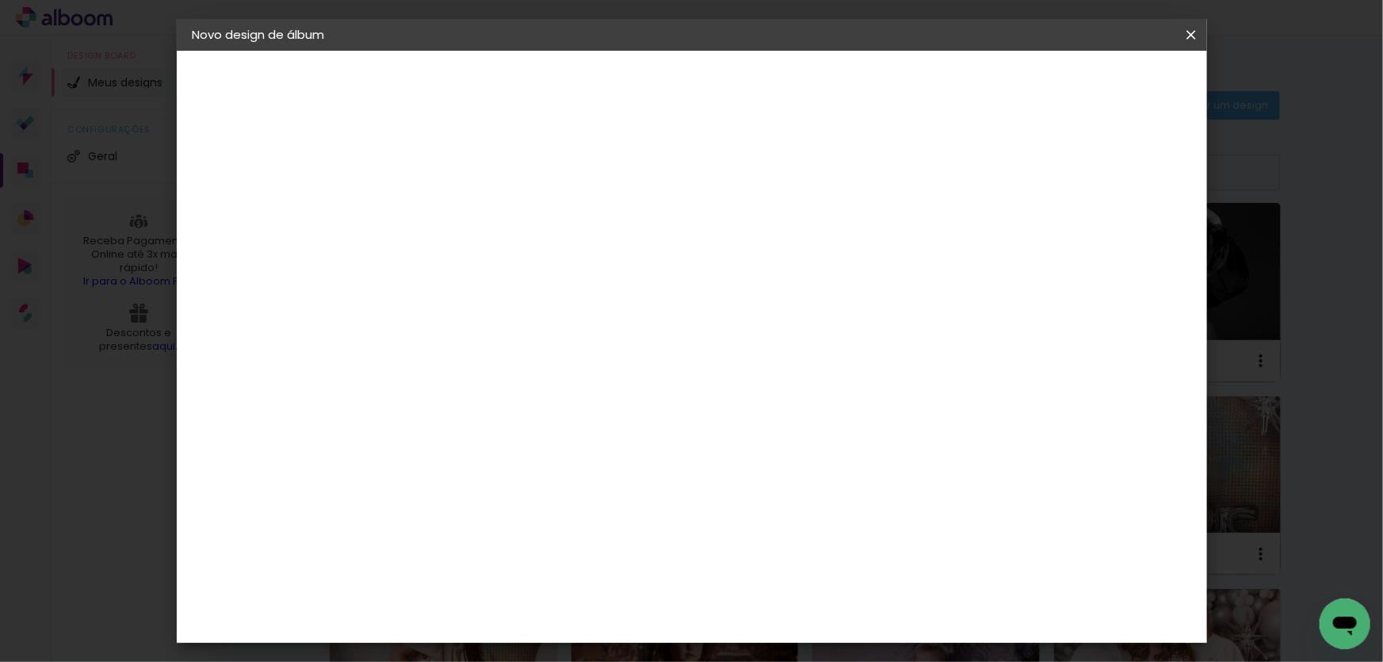
drag, startPoint x: 777, startPoint y: 511, endPoint x: 795, endPoint y: 511, distance: 18.2
click at [795, 511] on input "60" at bounding box center [779, 514] width 41 height 24
type input "40,8"
type paper-input "40,8"
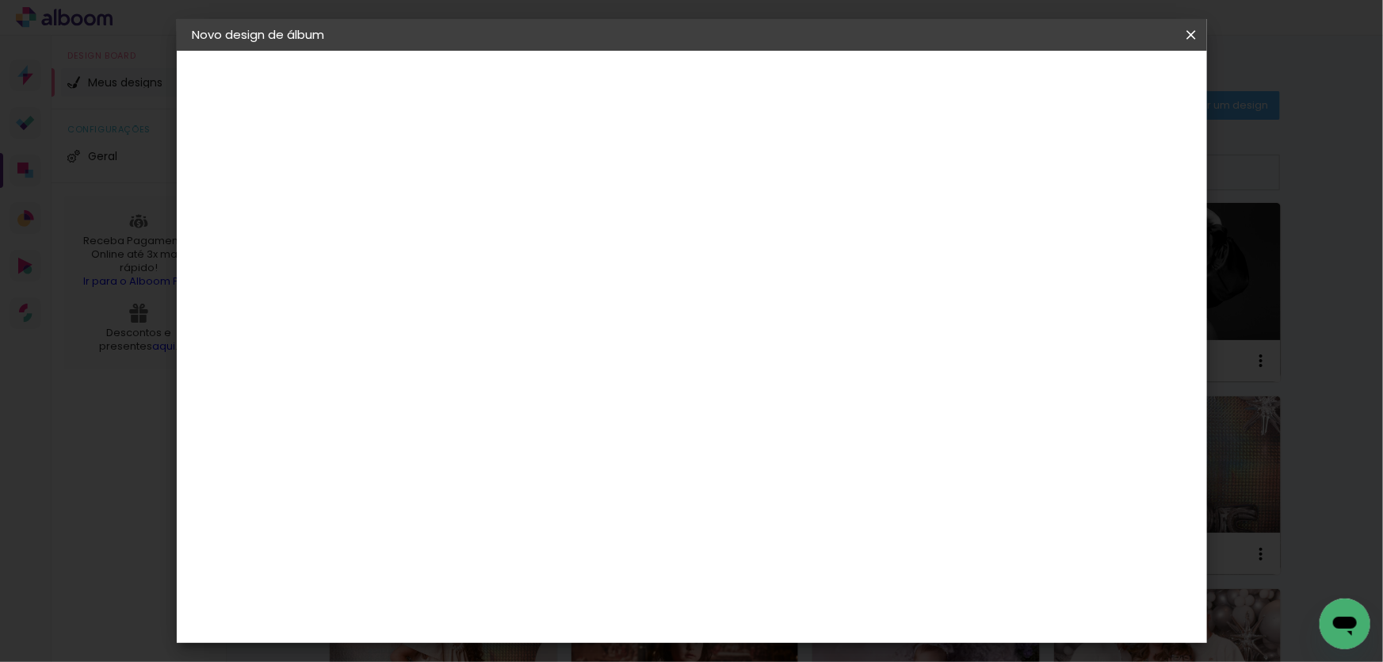
drag, startPoint x: 458, startPoint y: 494, endPoint x: 441, endPoint y: 491, distance: 16.8
click at [441, 491] on input "30" at bounding box center [440, 495] width 41 height 24
type input "20,3"
type paper-input "20,3"
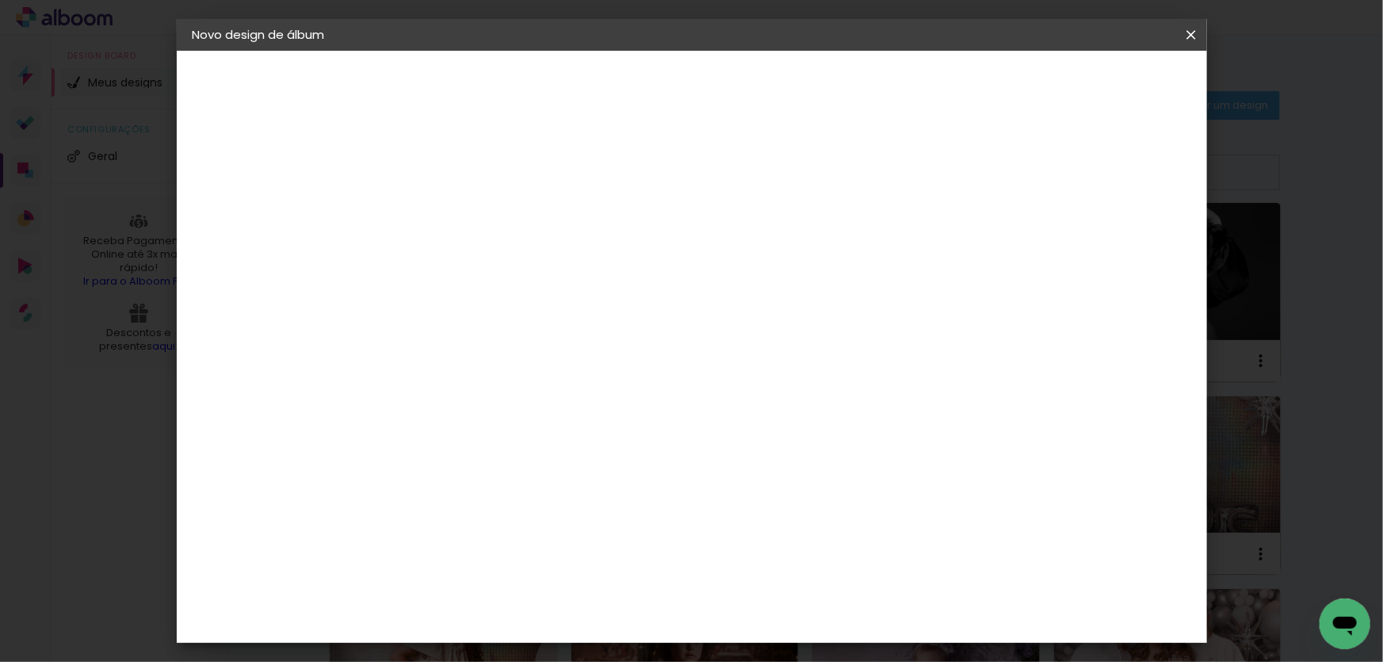
click at [1093, 82] on span "Iniciar design" at bounding box center [1057, 83] width 72 height 11
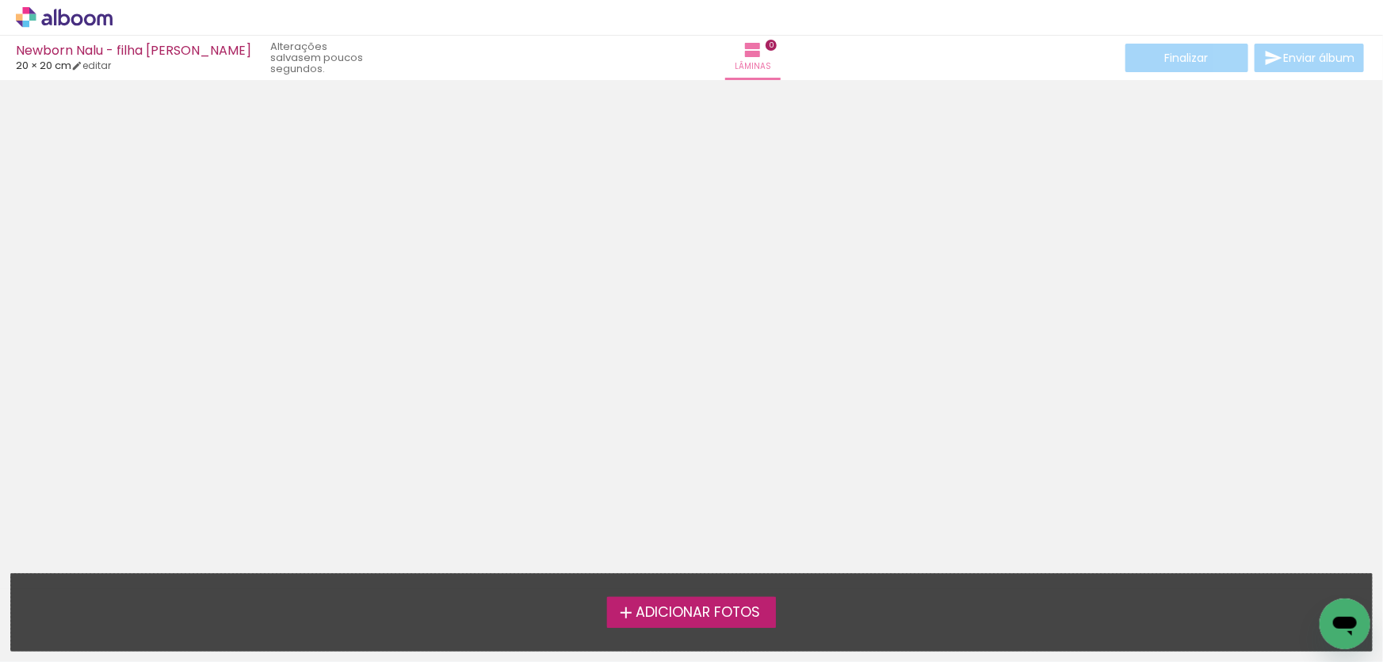
click at [696, 595] on div "Adicionar Fotos Solte suas fotos aqui..." at bounding box center [691, 612] width 1361 height 77
click at [699, 607] on span "Adicionar Fotos" at bounding box center [698, 613] width 124 height 14
click at [0, 0] on input "file" at bounding box center [0, 0] width 0 height 0
